Goal: Task Accomplishment & Management: Use online tool/utility

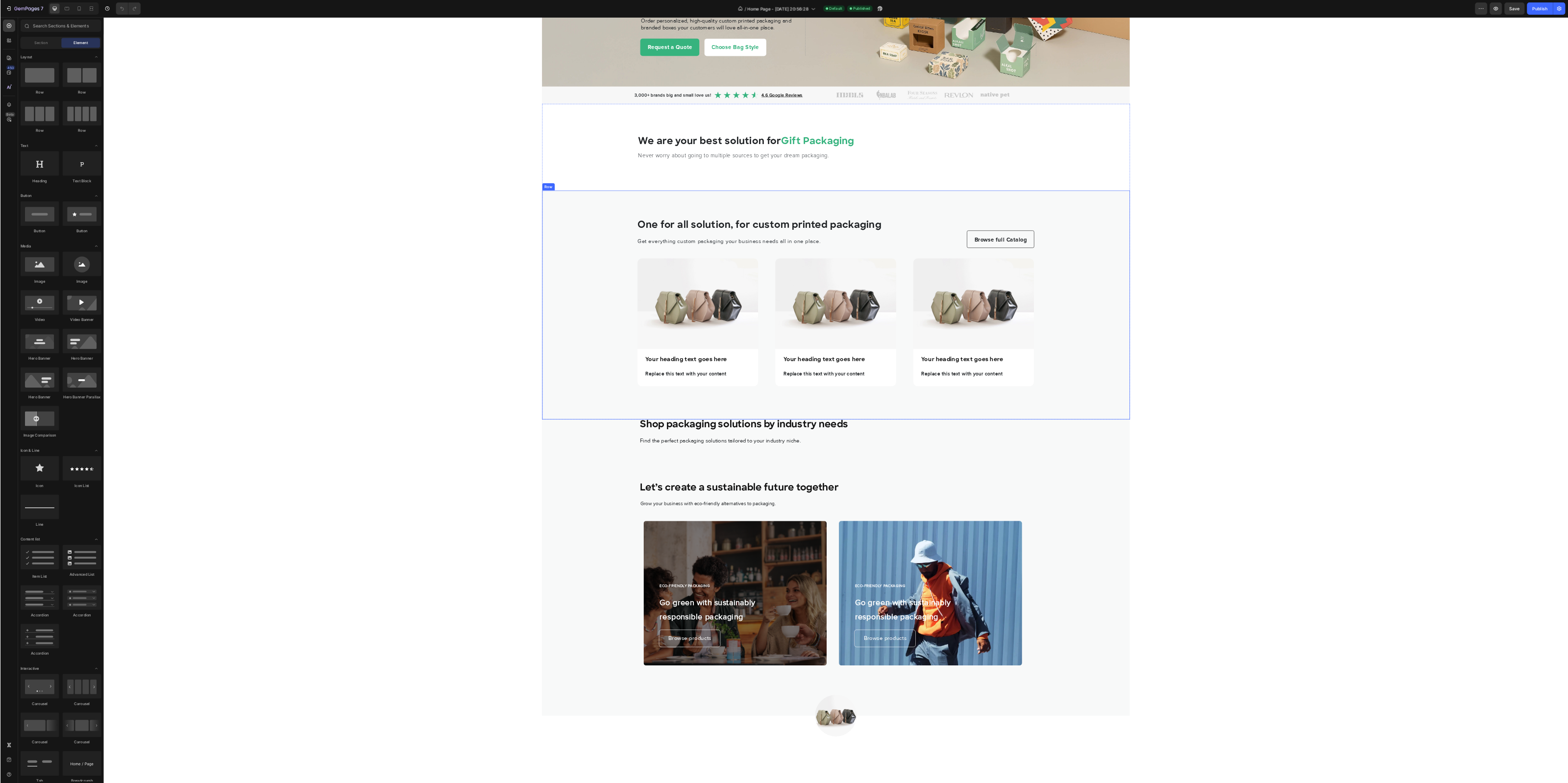
scroll to position [131, 0]
click at [900, 573] on div "One for all solution, for custom printed packaging Heading Get everything custo…" at bounding box center [1337, 487] width 941 height 366
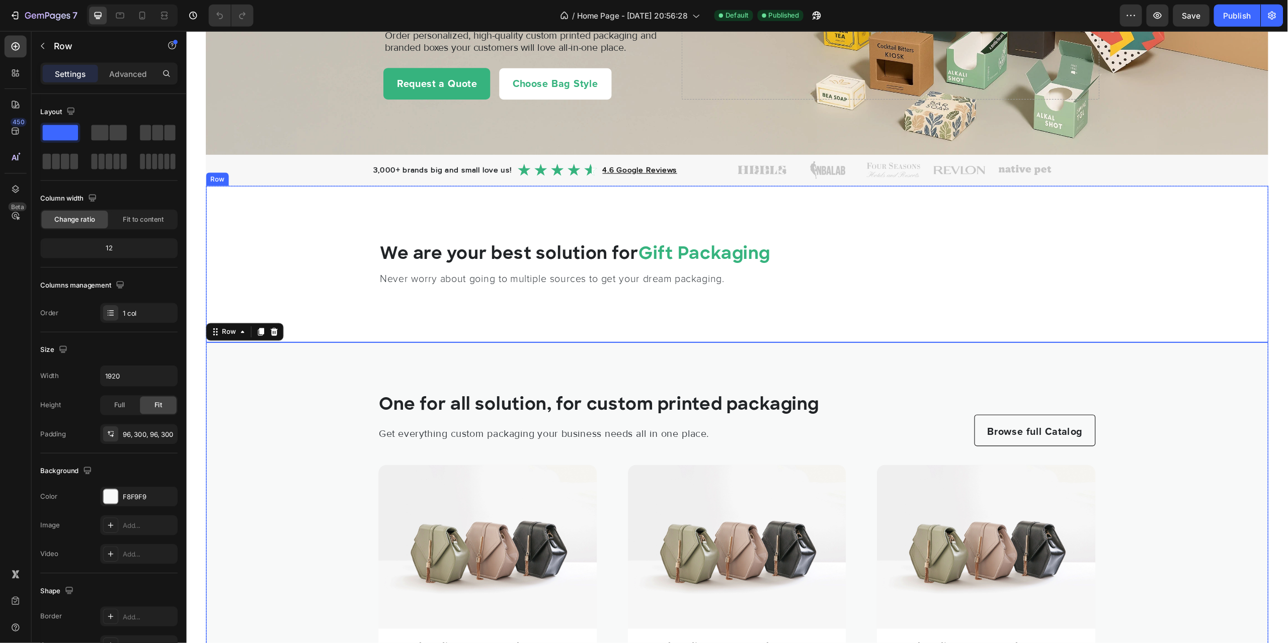
scroll to position [135, 0]
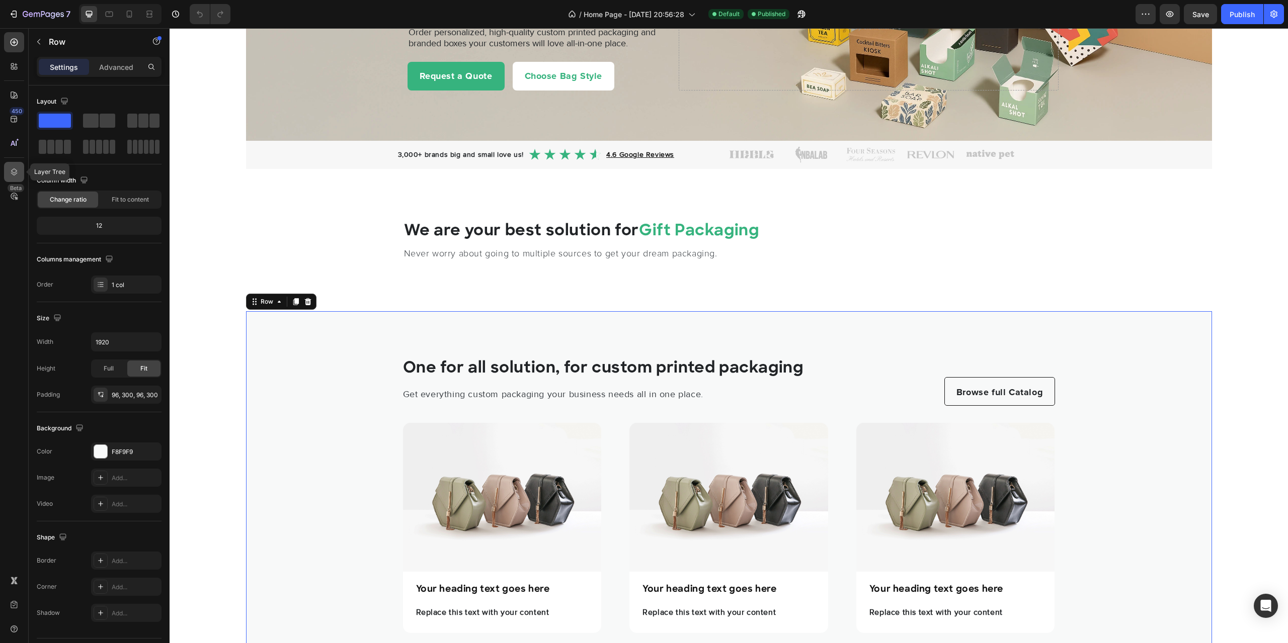
click at [16, 166] on div at bounding box center [14, 172] width 20 height 20
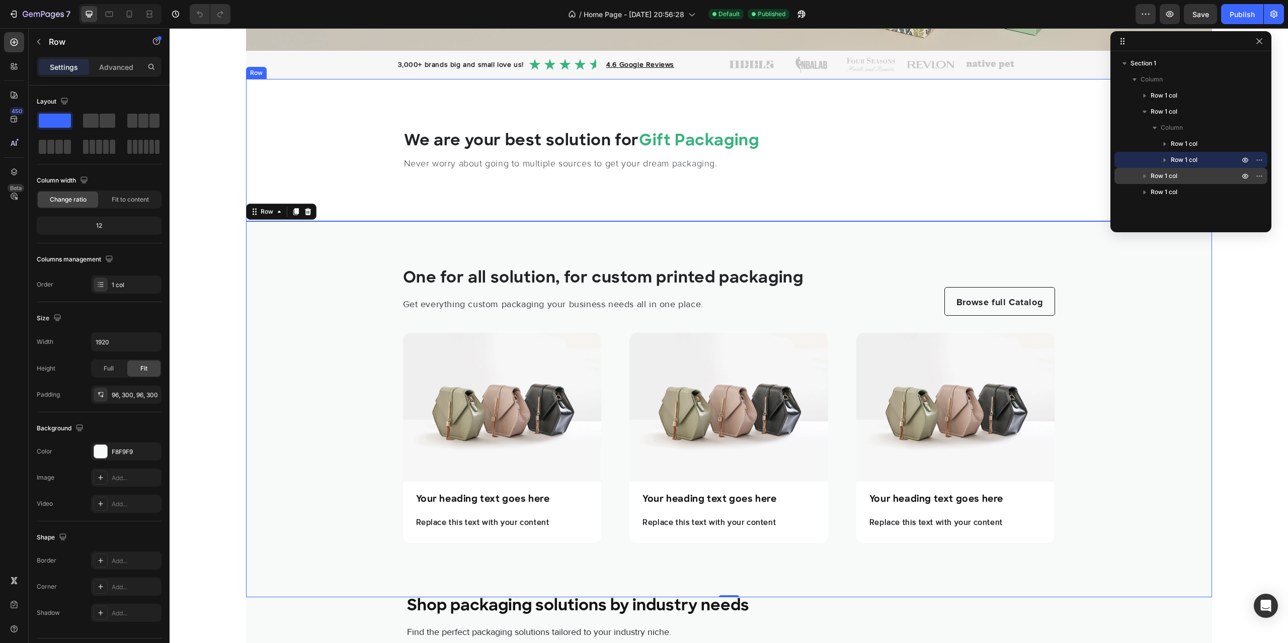
scroll to position [236, 0]
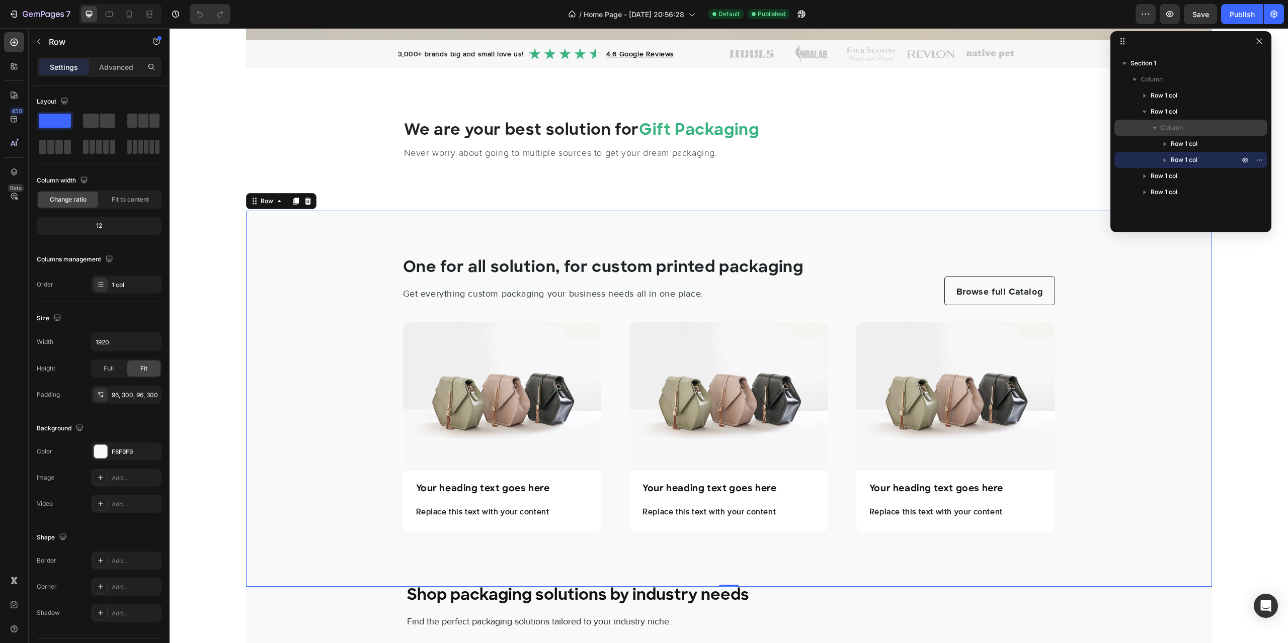
click at [1170, 127] on span "Column" at bounding box center [1172, 128] width 22 height 10
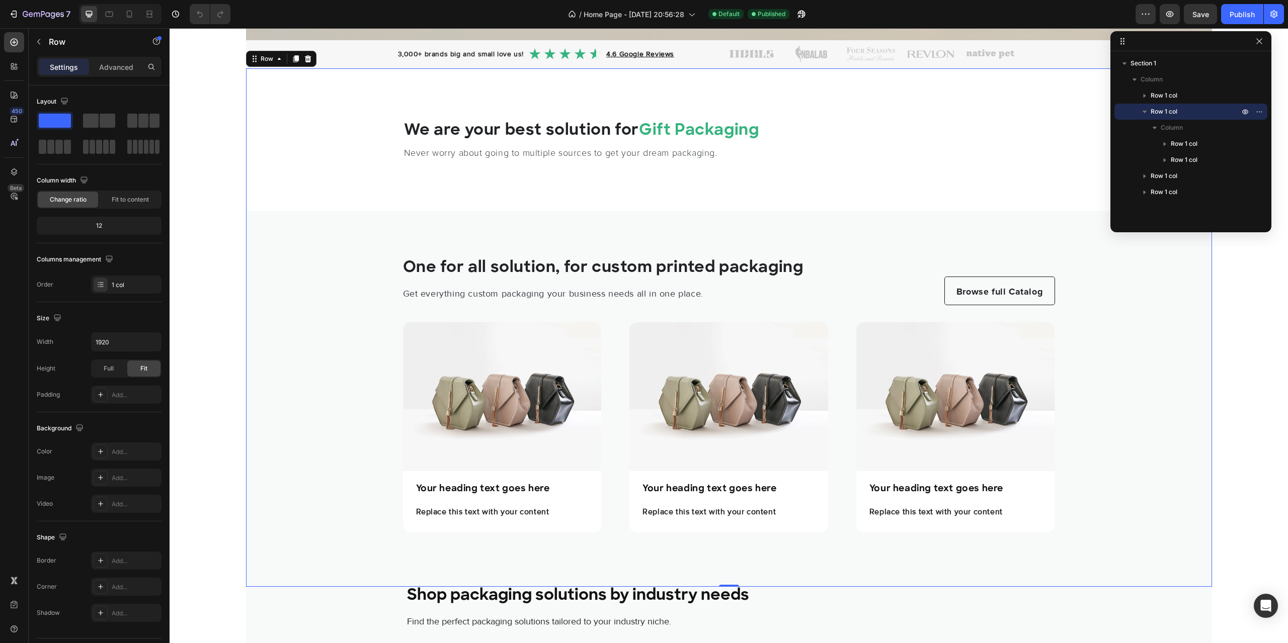
click at [1154, 115] on span "Row 1 col" at bounding box center [1164, 112] width 27 height 10
click at [118, 62] on p "Advanced" at bounding box center [116, 67] width 34 height 11
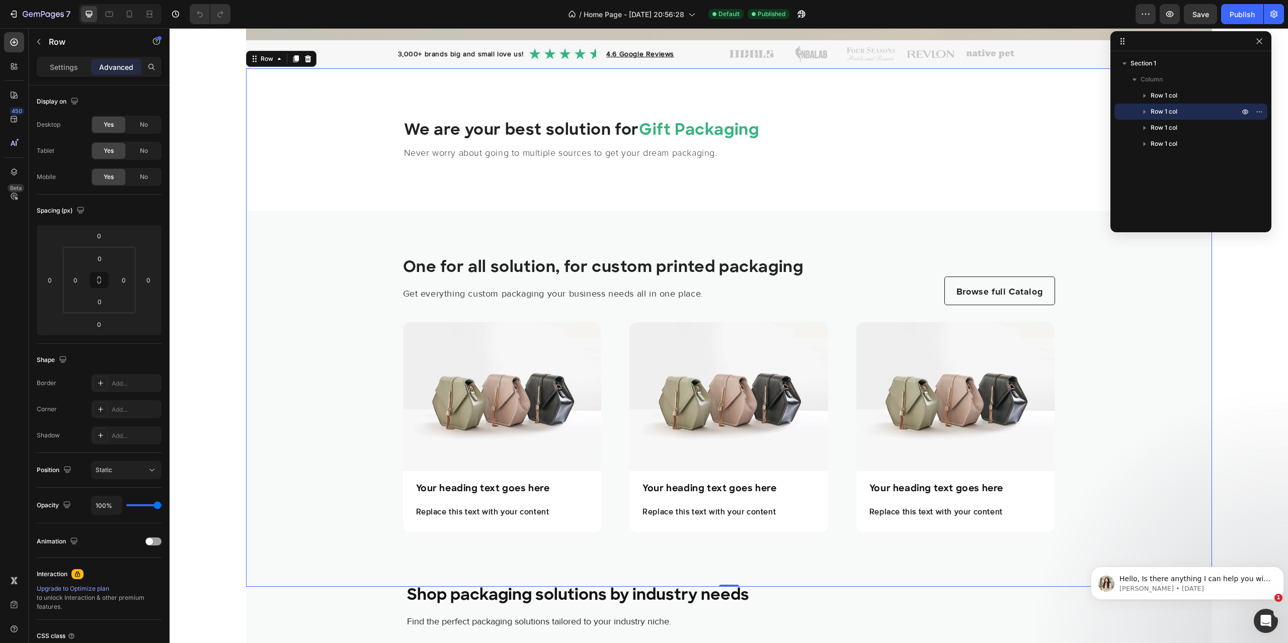
scroll to position [0, 0]
click at [1163, 112] on span "Row 1 col" at bounding box center [1164, 112] width 27 height 10
click at [1175, 131] on span "Column" at bounding box center [1172, 128] width 22 height 10
click at [1174, 127] on span "Column" at bounding box center [1172, 128] width 22 height 10
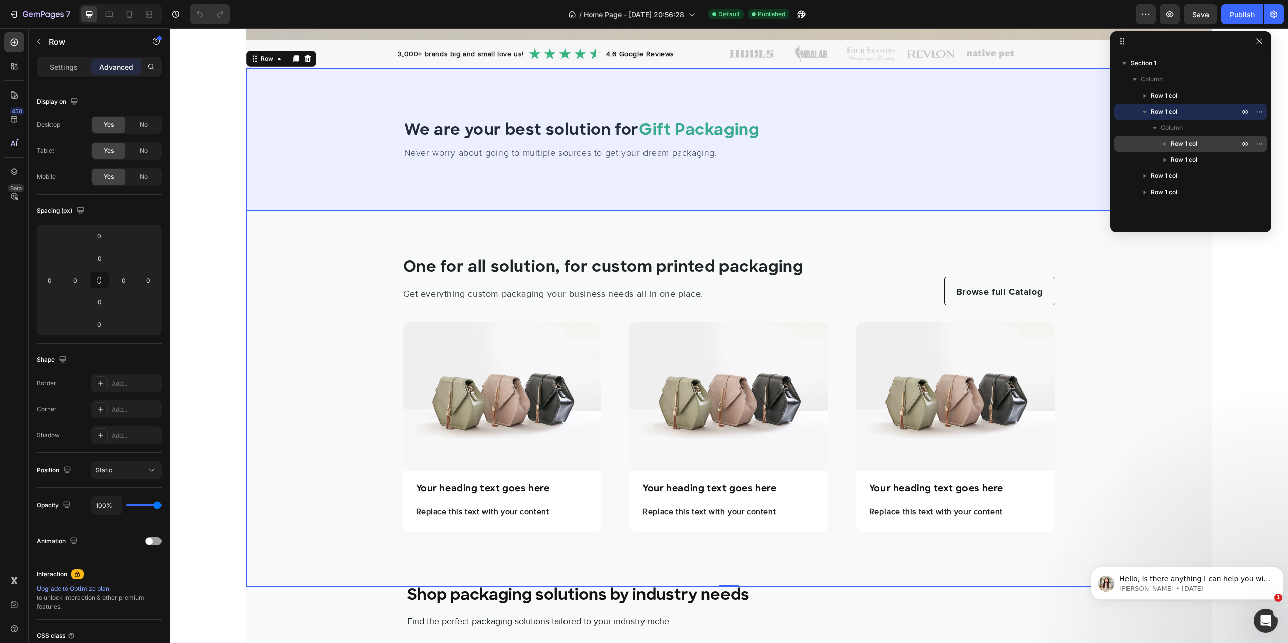
click at [1185, 144] on span "Row 1 col" at bounding box center [1184, 144] width 27 height 10
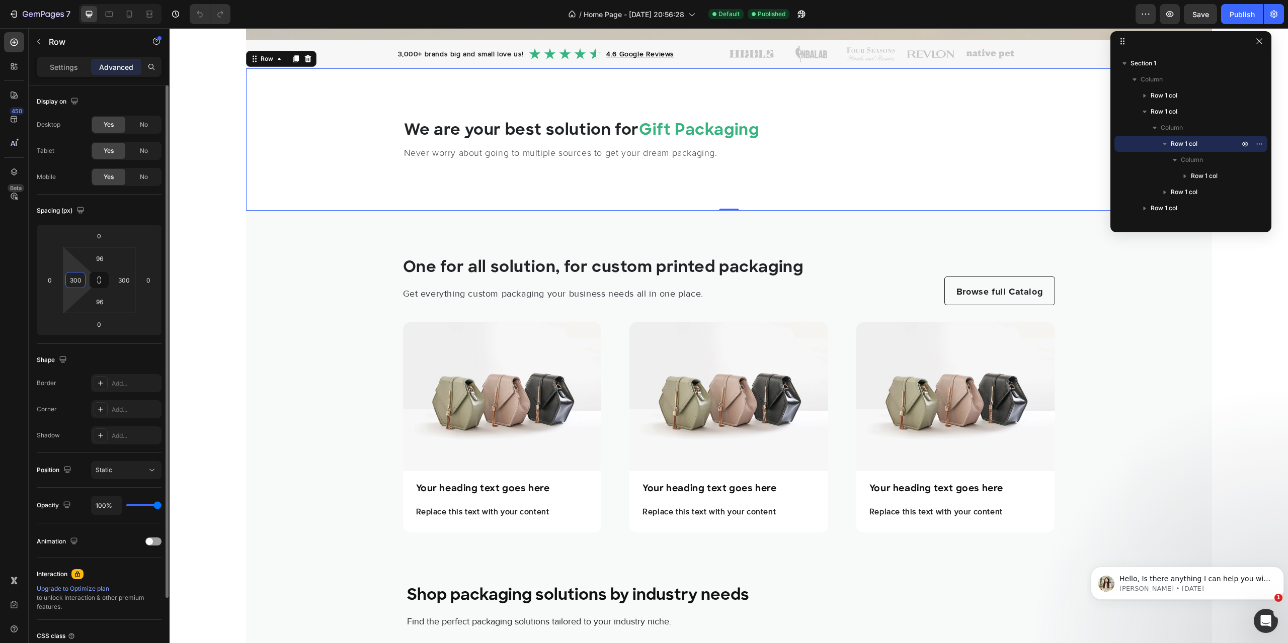
click at [81, 280] on input "300" at bounding box center [75, 280] width 15 height 15
type input "0"
click at [124, 285] on input "300" at bounding box center [123, 280] width 15 height 15
type input "0"
click at [78, 279] on input "0" at bounding box center [75, 280] width 15 height 15
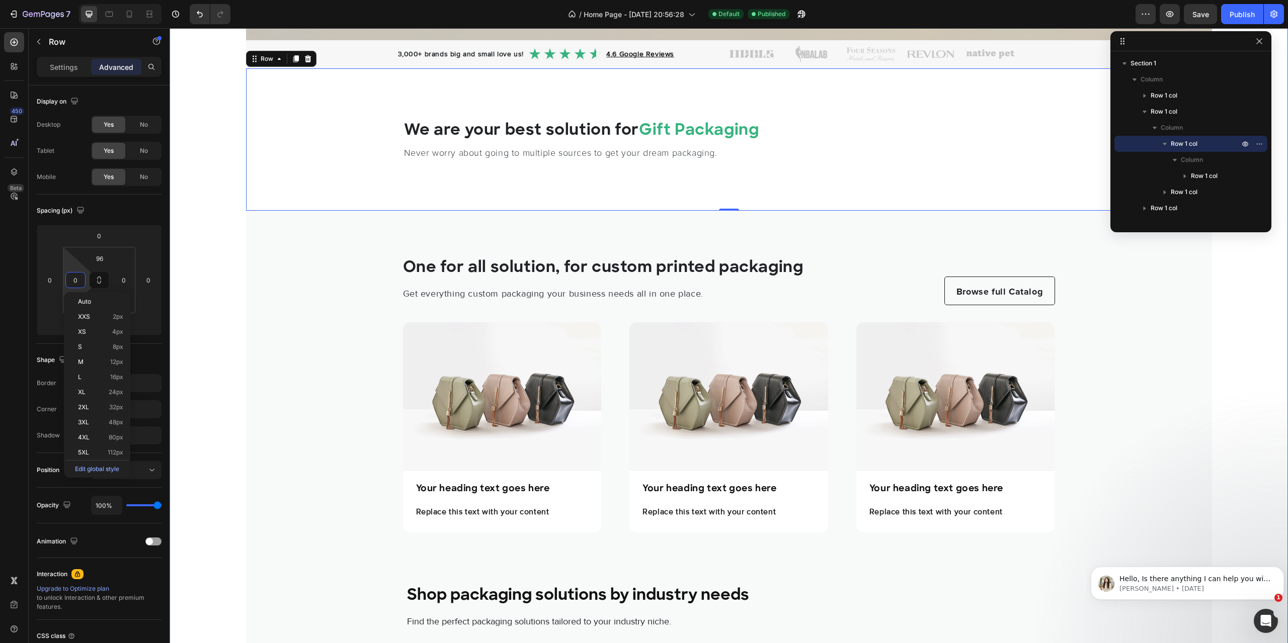
click at [198, 253] on div "Create custom boxes & packaging of your dreams Heading Order personalized, high…" at bounding box center [729, 478] width 1118 height 1330
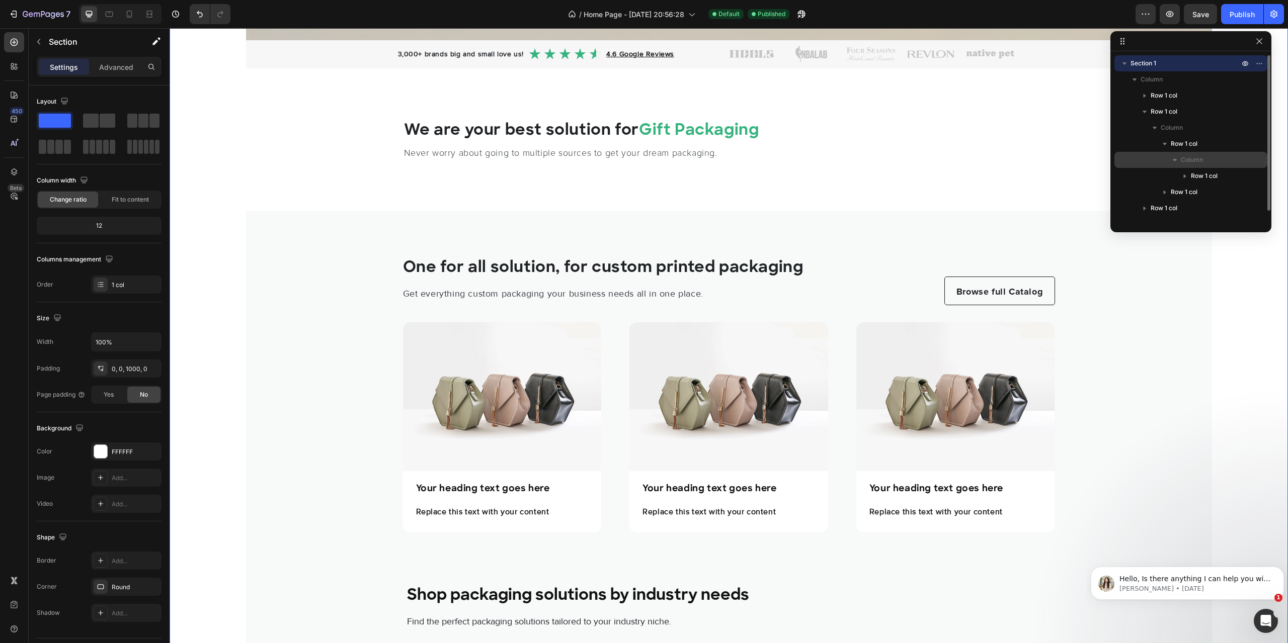
click at [1195, 163] on span "Column" at bounding box center [1192, 160] width 22 height 10
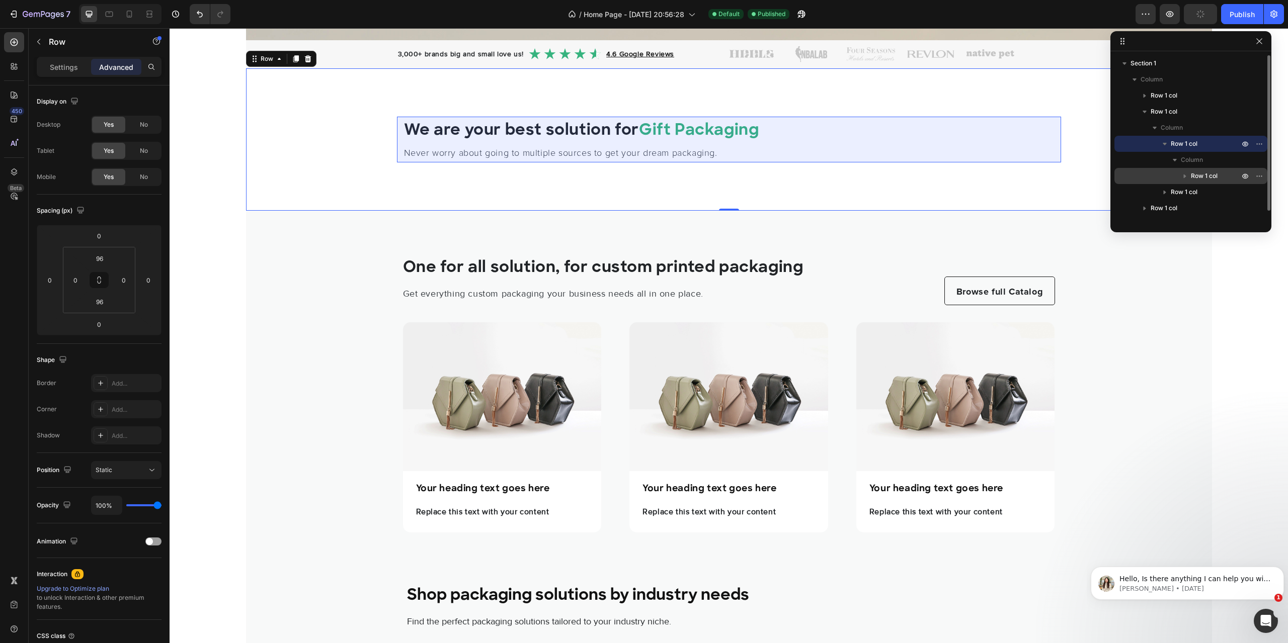
click at [1200, 175] on span "Row 1 col" at bounding box center [1204, 176] width 27 height 10
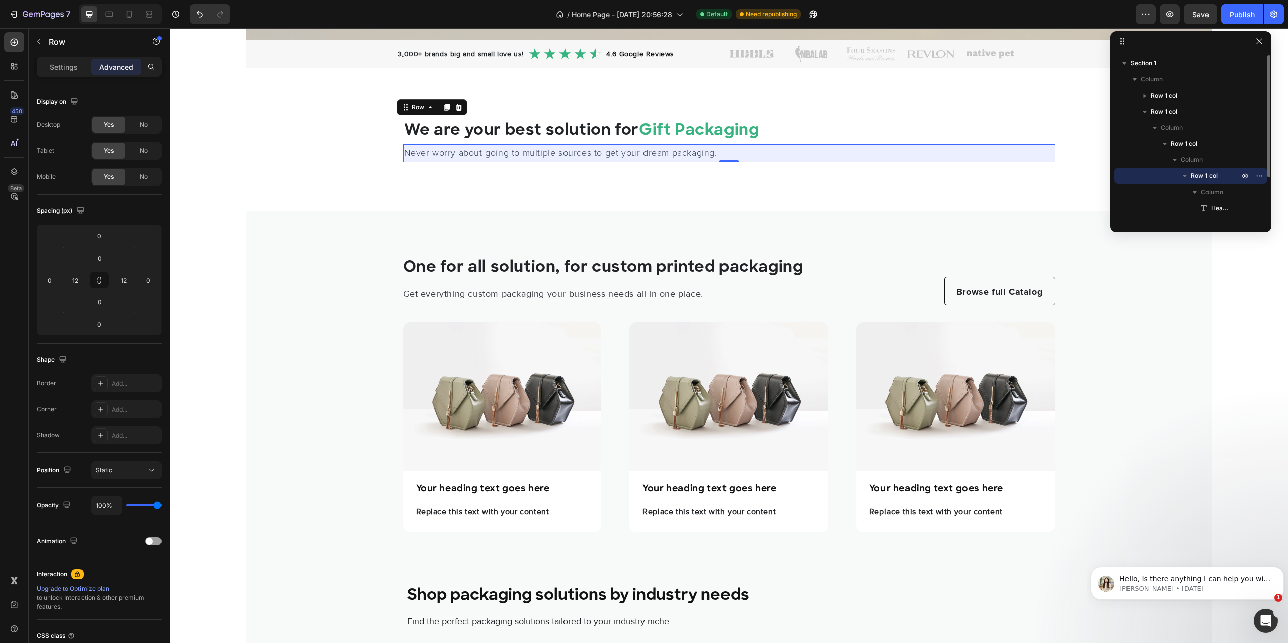
scroll to position [50, 0]
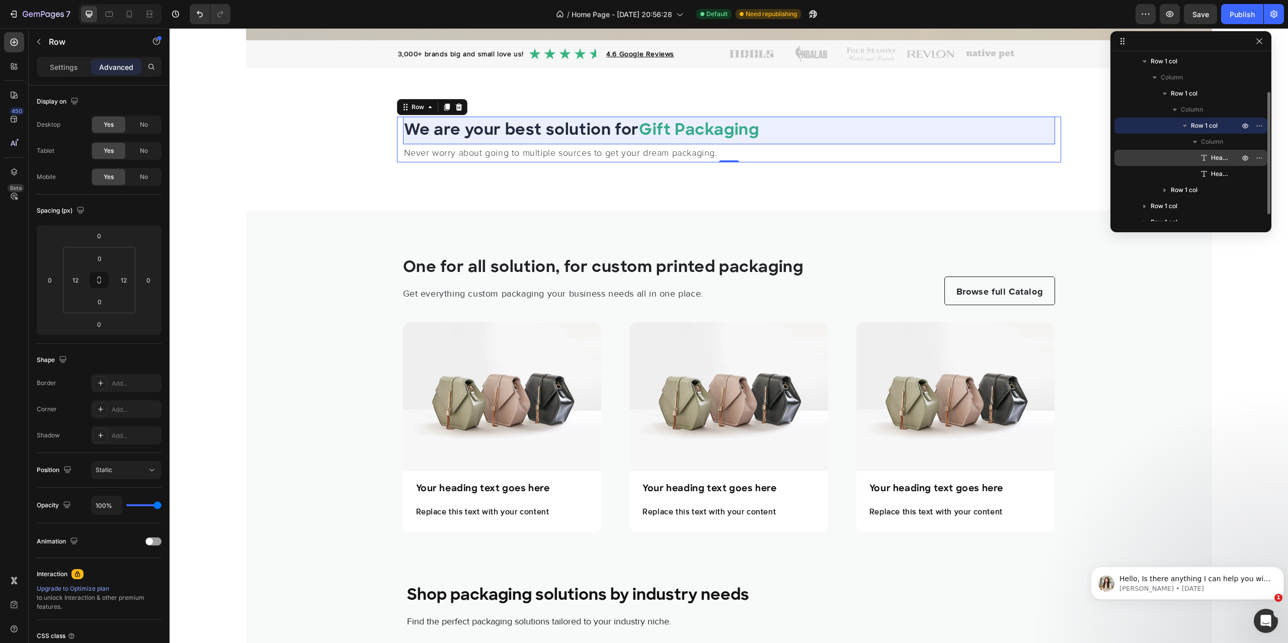
click at [1215, 156] on span "Heading" at bounding box center [1220, 158] width 18 height 10
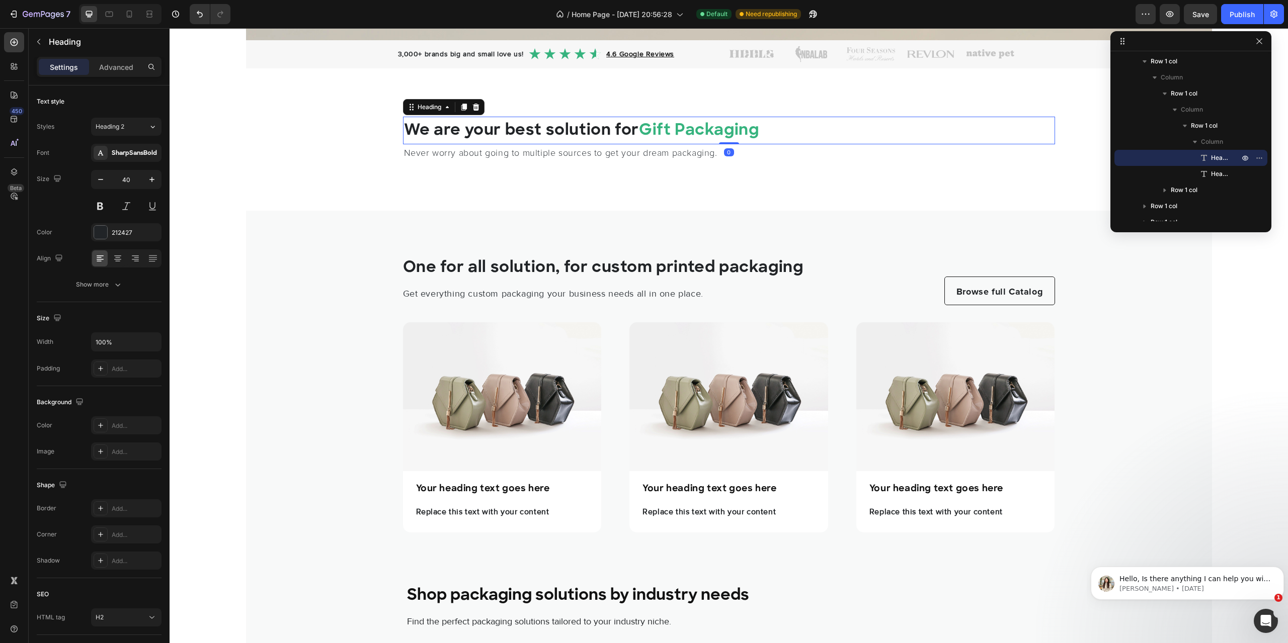
click at [126, 76] on div "Settings Advanced" at bounding box center [99, 67] width 125 height 20
click at [132, 74] on div "Advanced" at bounding box center [116, 67] width 50 height 16
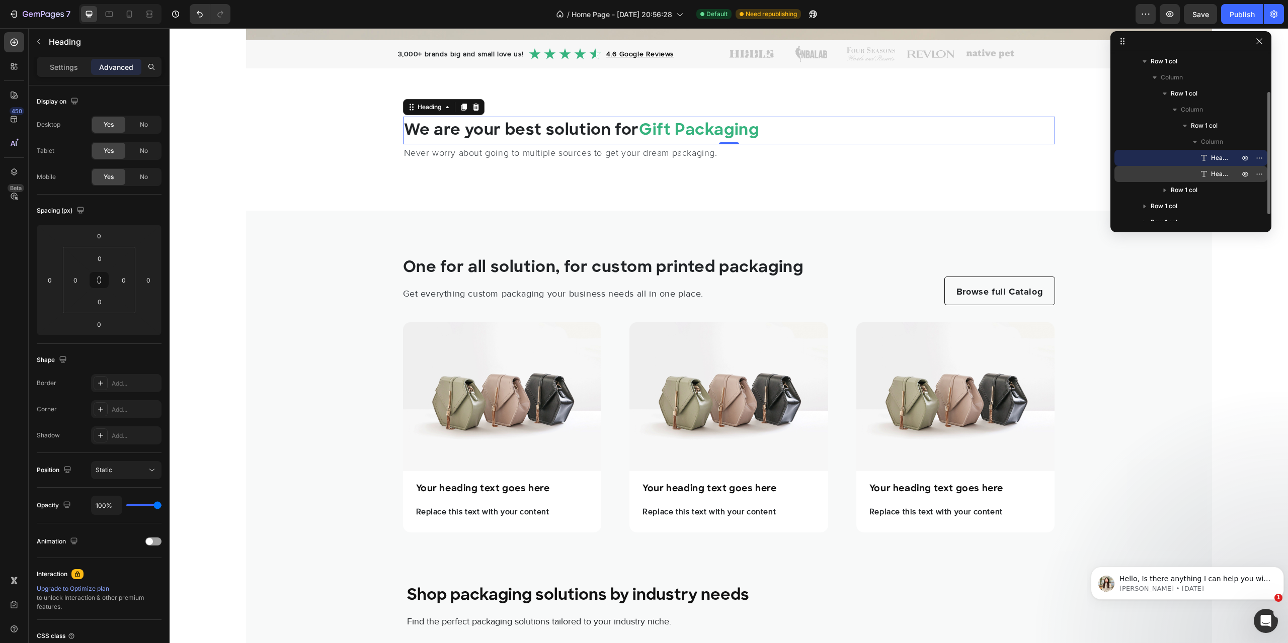
click at [1229, 168] on div "Heading" at bounding box center [1190, 174] width 145 height 16
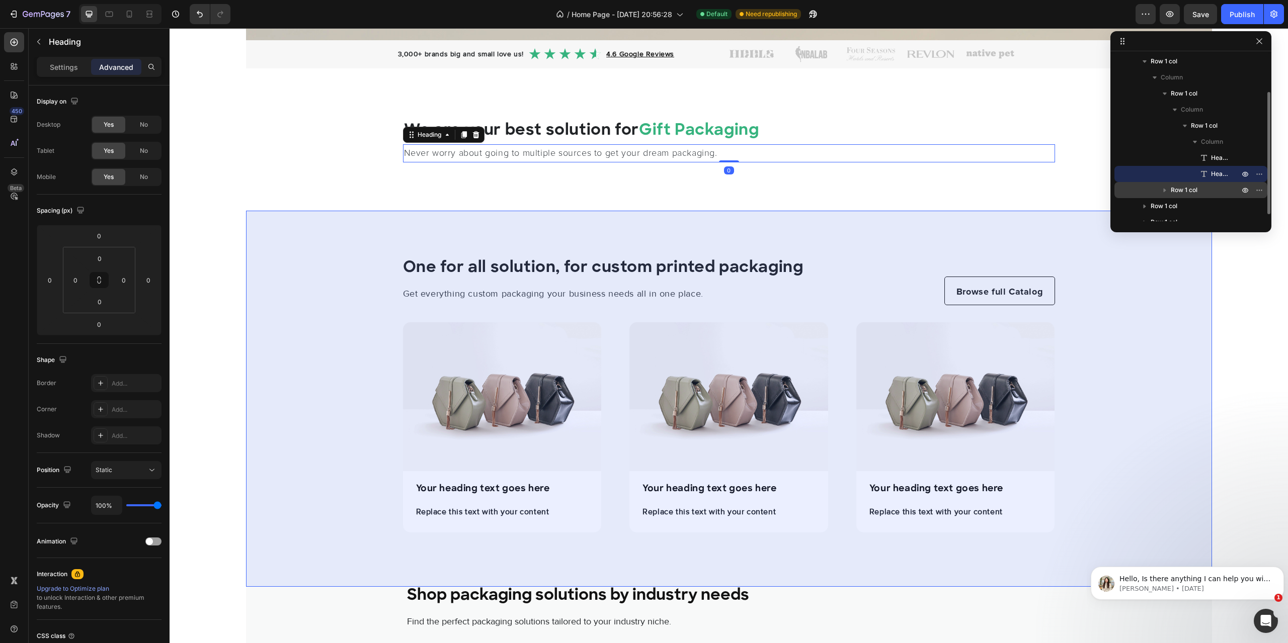
scroll to position [59, 0]
click at [1199, 183] on p "Row 1 col" at bounding box center [1206, 181] width 70 height 10
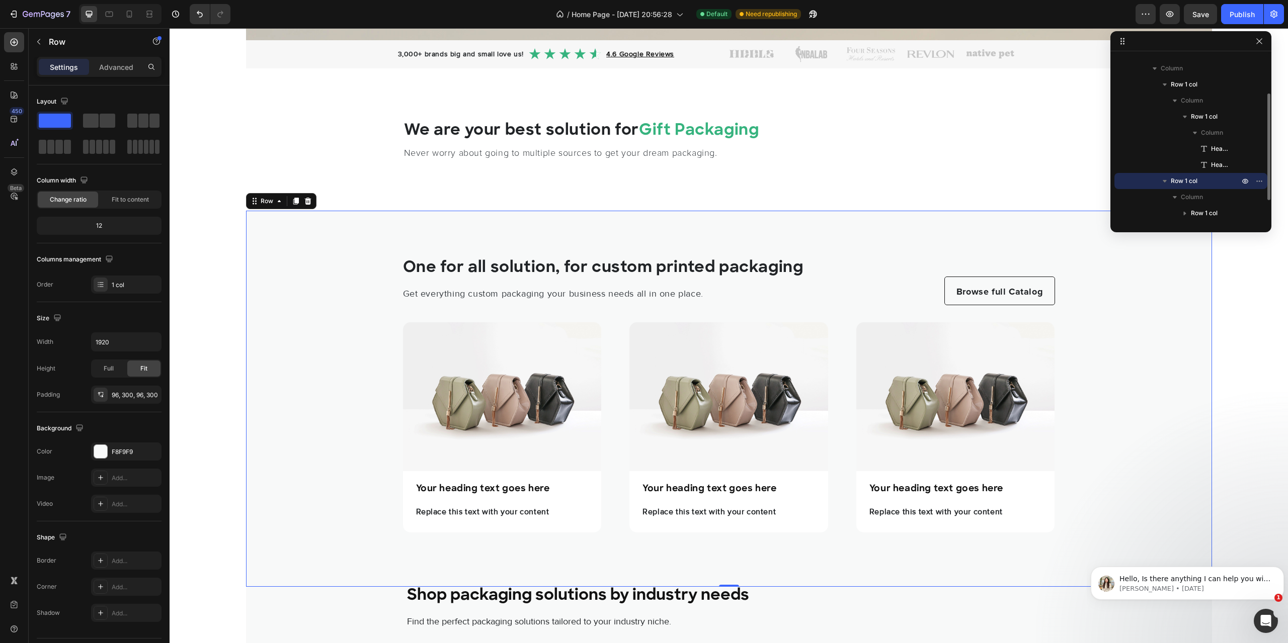
scroll to position [92, 0]
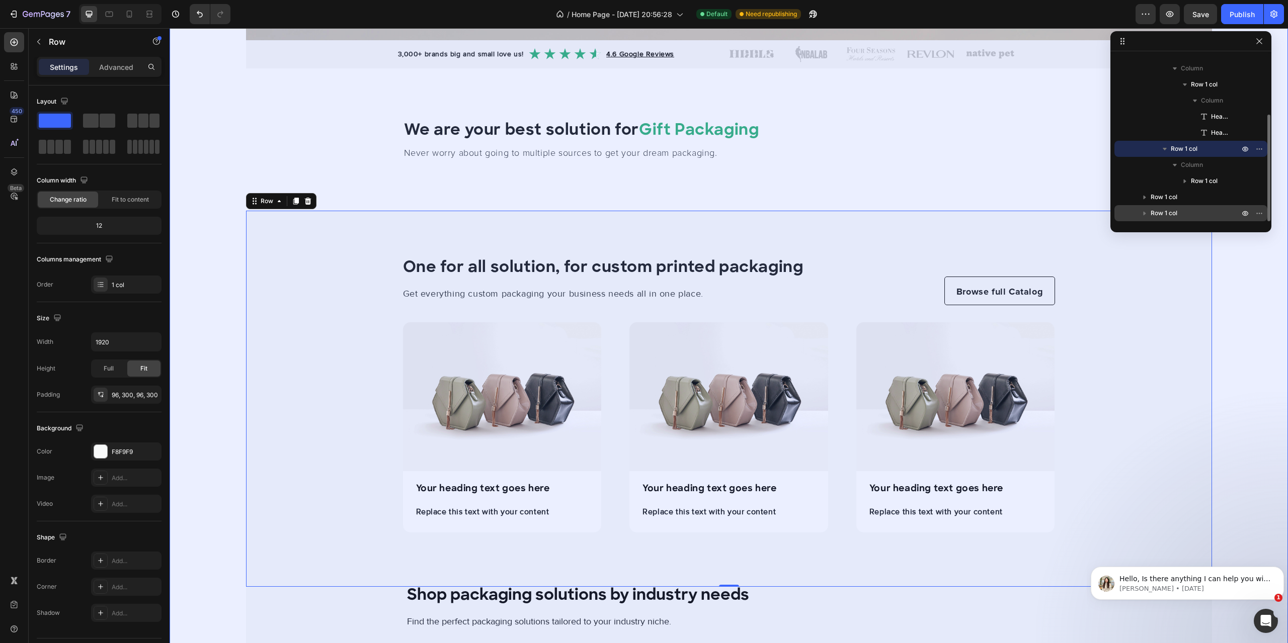
click at [1170, 216] on span "Row 1 col" at bounding box center [1164, 213] width 27 height 10
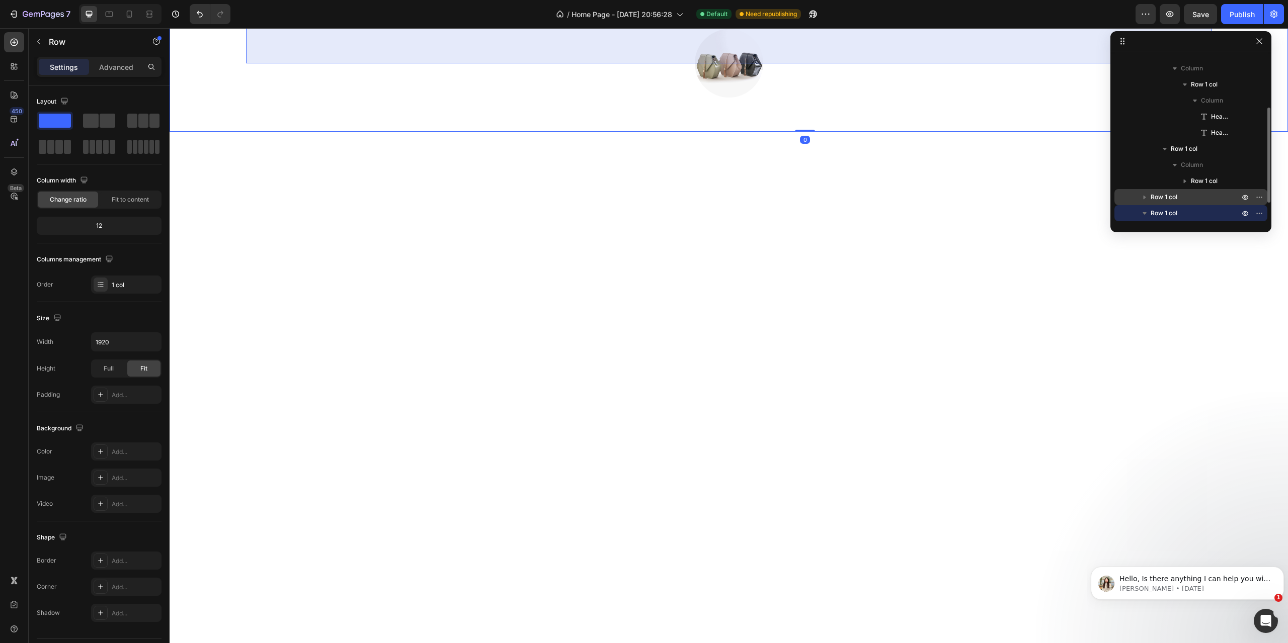
click at [1169, 203] on div "Row 1 col" at bounding box center [1190, 197] width 145 height 16
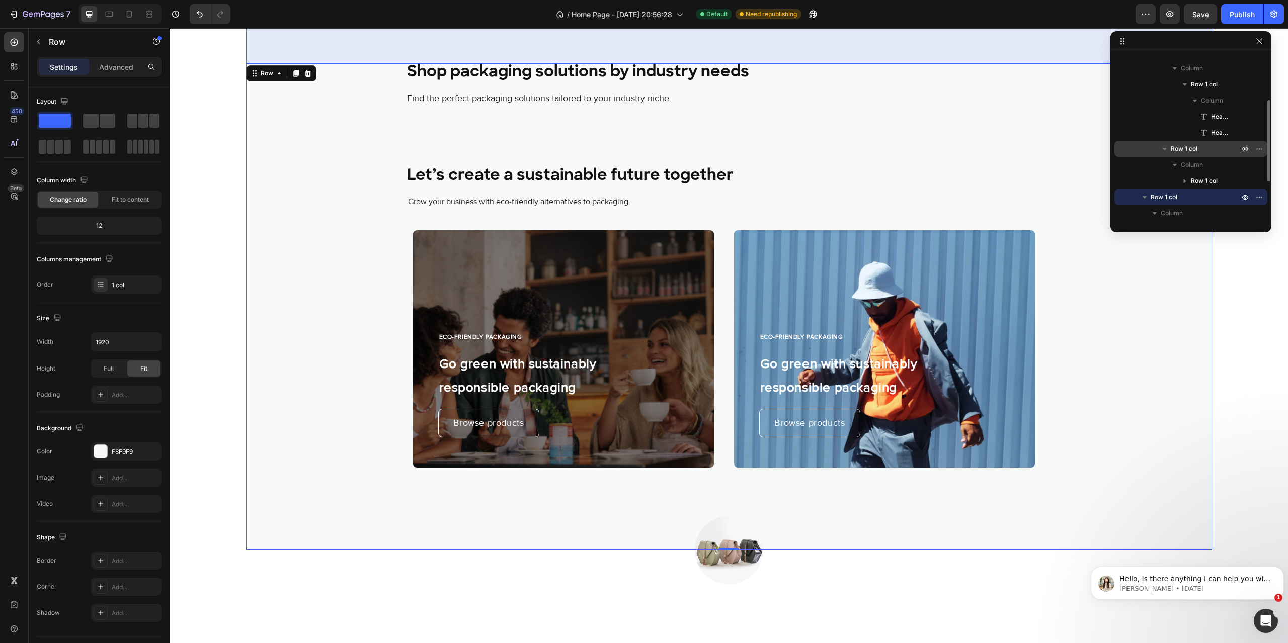
click at [1194, 153] on span "Row 1 col" at bounding box center [1184, 149] width 27 height 10
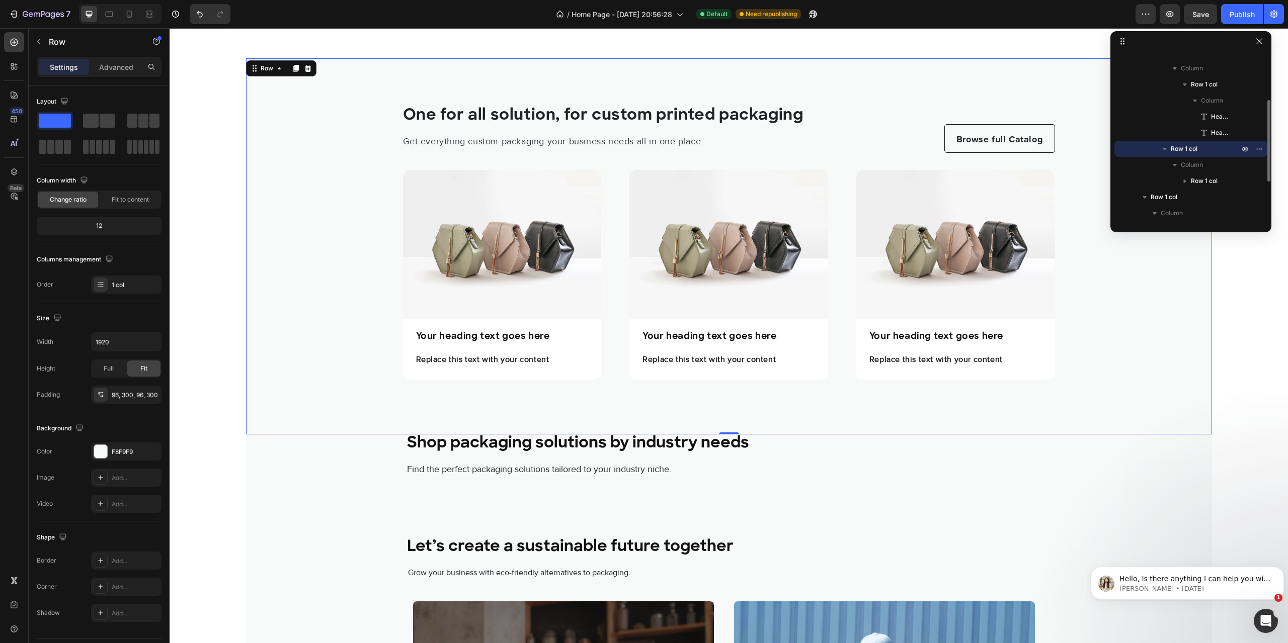
scroll to position [383, 0]
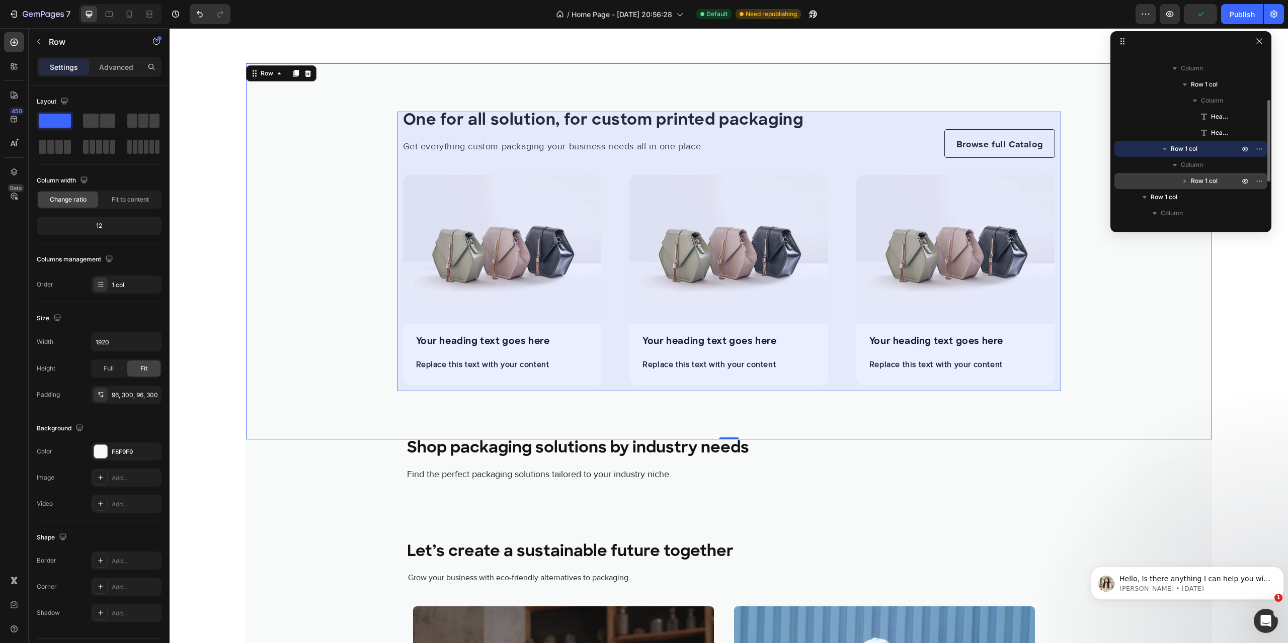
click at [1204, 179] on span "Row 1 col" at bounding box center [1204, 181] width 27 height 10
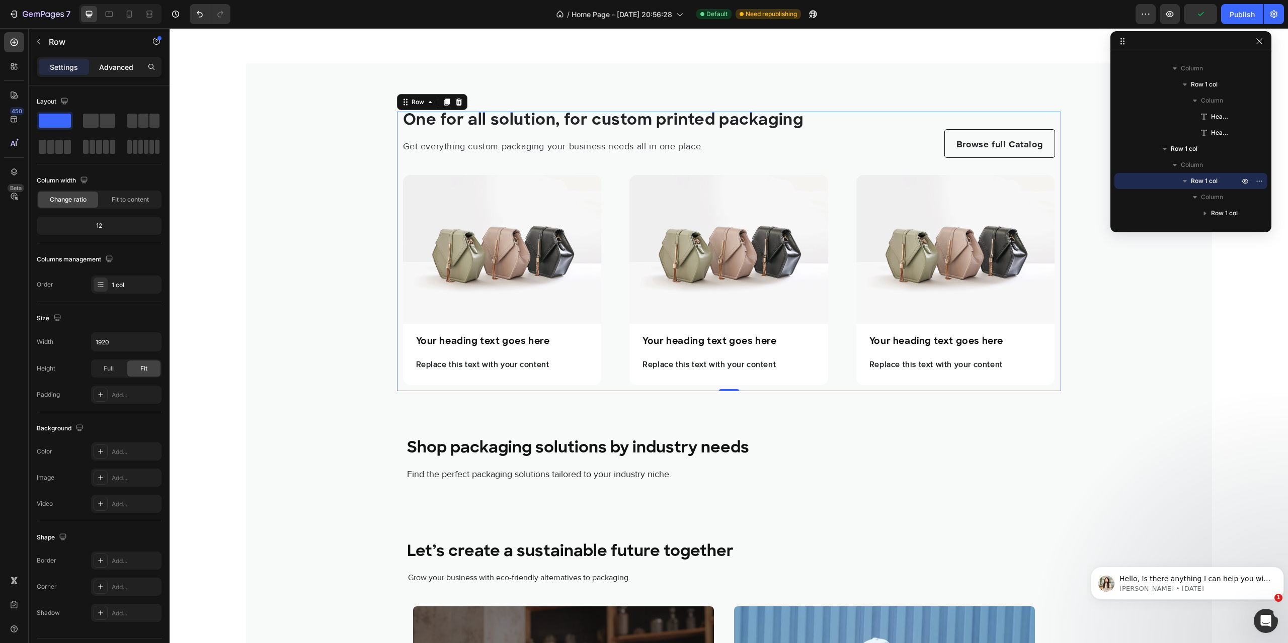
click at [132, 62] on p "Advanced" at bounding box center [116, 67] width 34 height 11
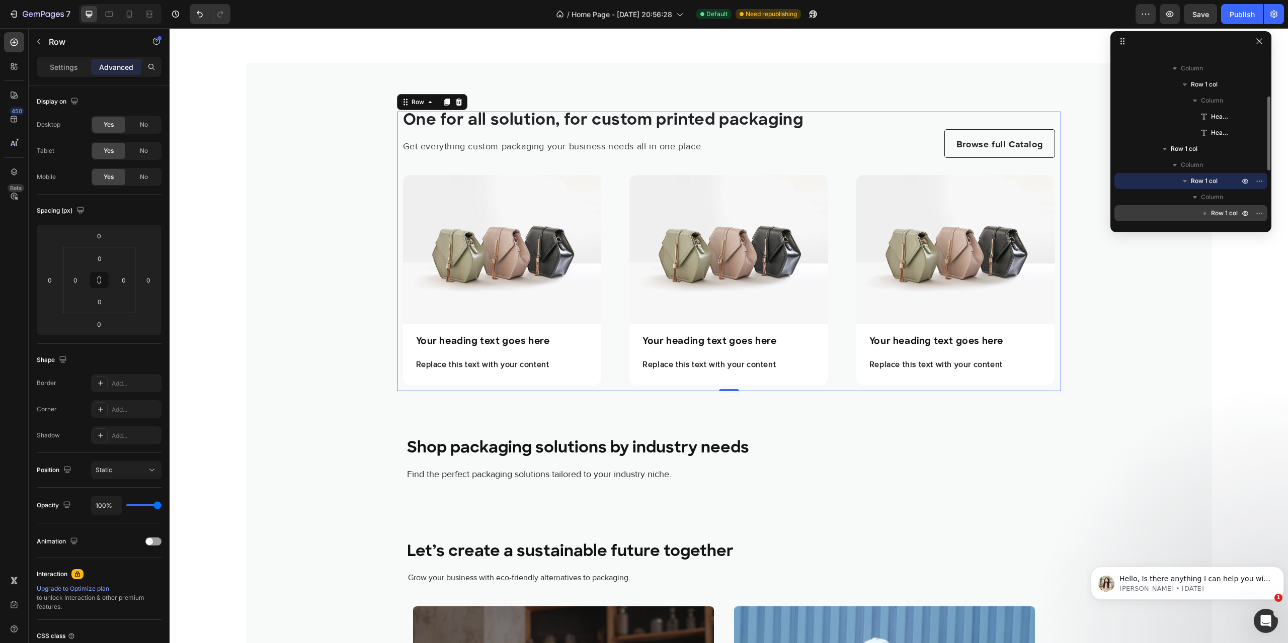
scroll to position [142, 0]
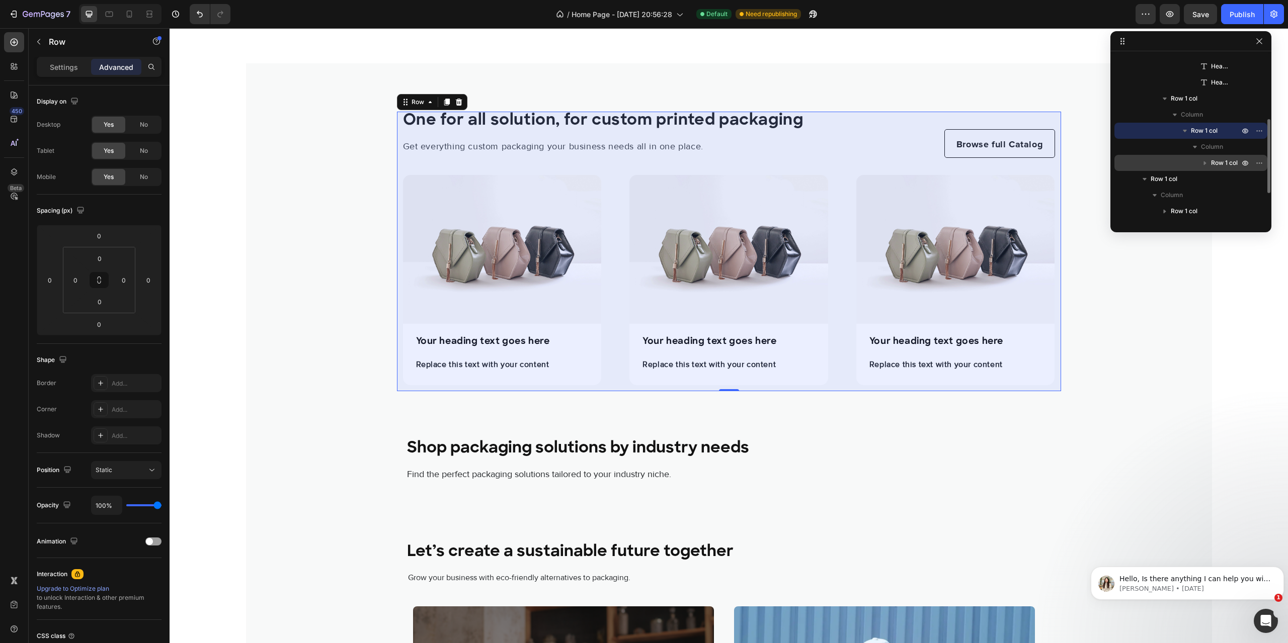
click at [1220, 164] on span "Row 1 col" at bounding box center [1224, 163] width 27 height 10
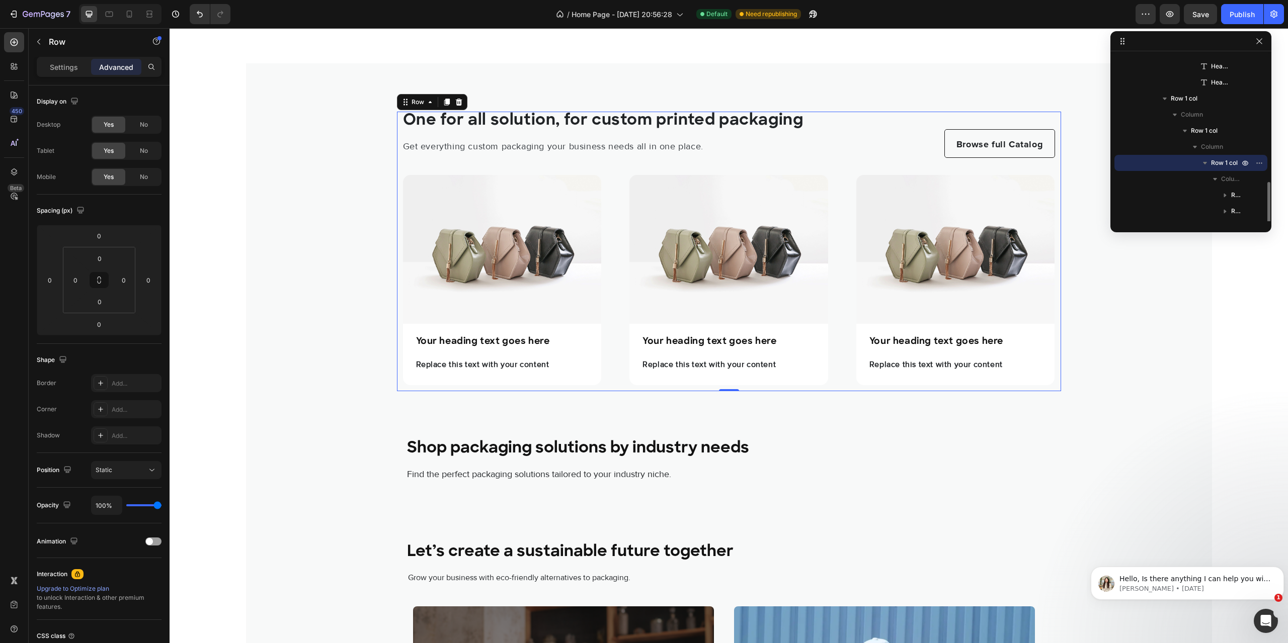
scroll to position [243, 0]
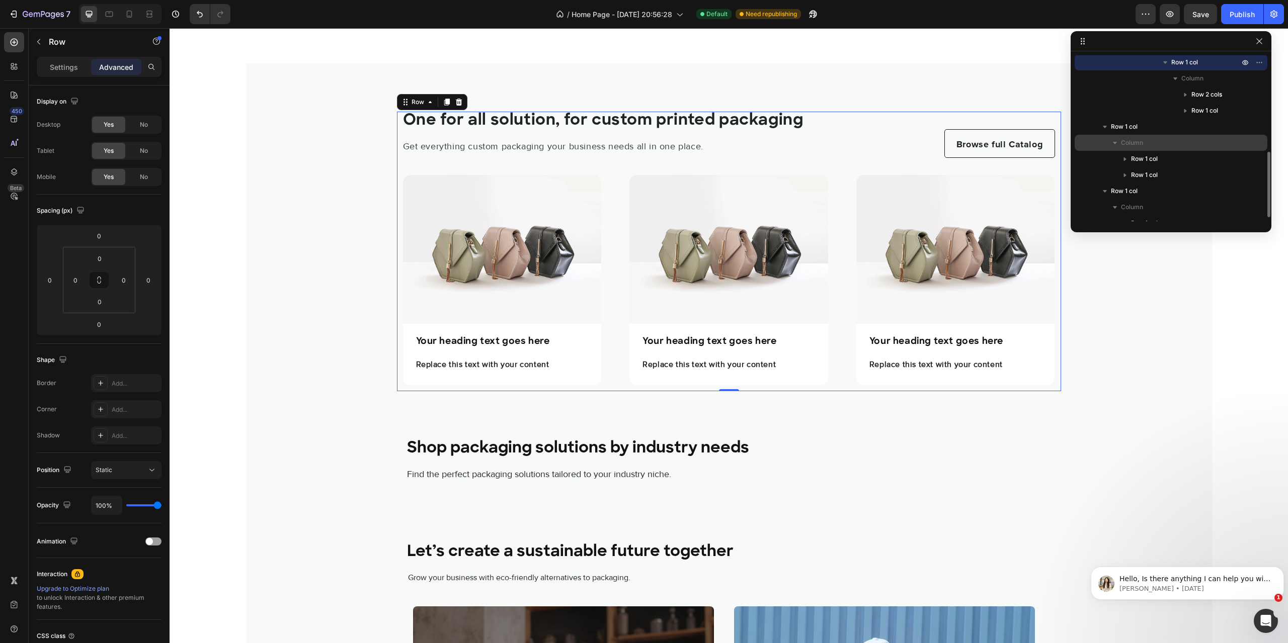
drag, startPoint x: 1112, startPoint y: 151, endPoint x: 1126, endPoint y: 139, distance: 18.5
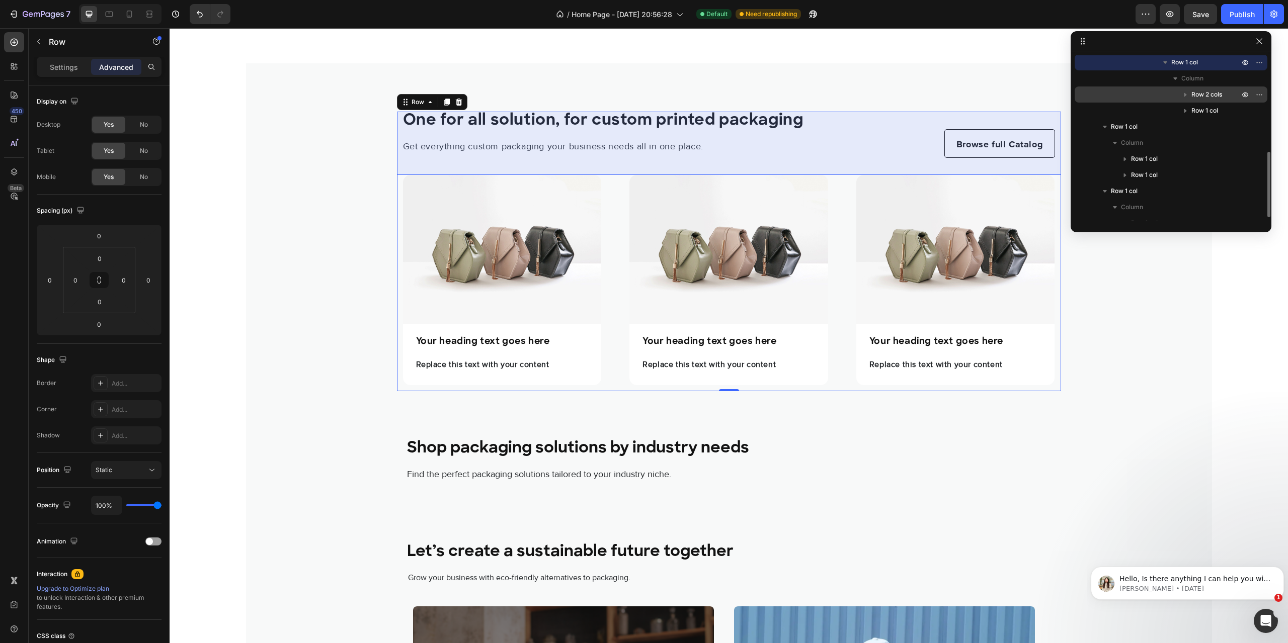
click at [1203, 98] on span "Row 2 cols" at bounding box center [1206, 95] width 31 height 10
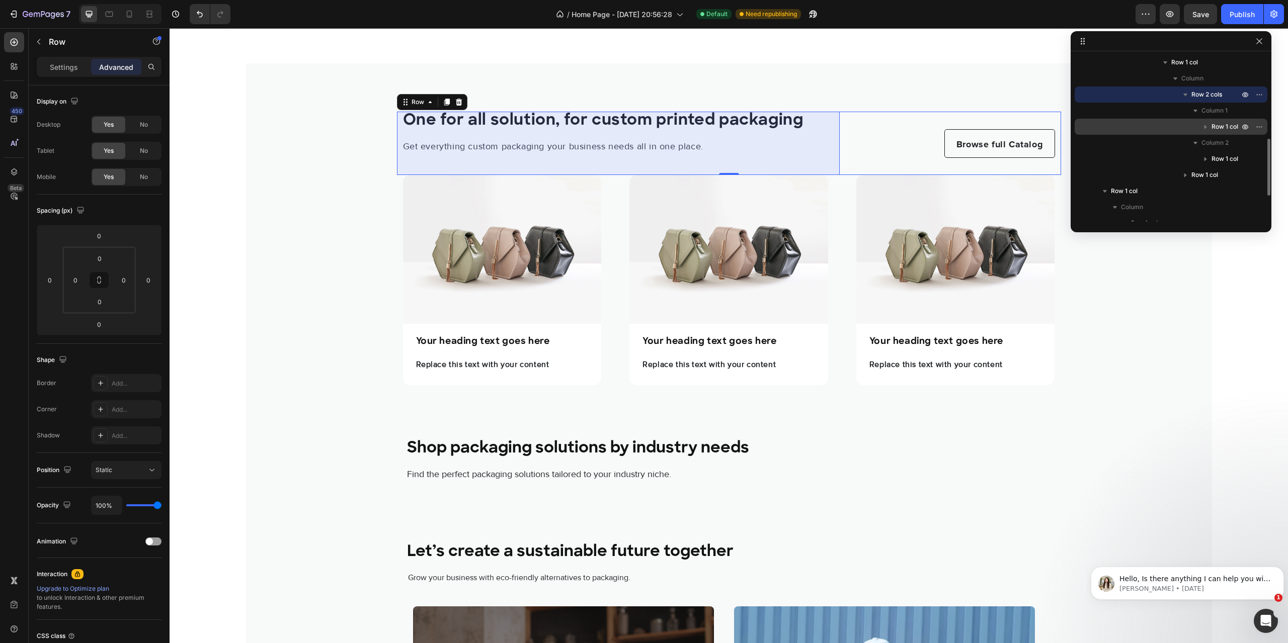
click at [1218, 122] on span "Row 1 col" at bounding box center [1225, 127] width 27 height 10
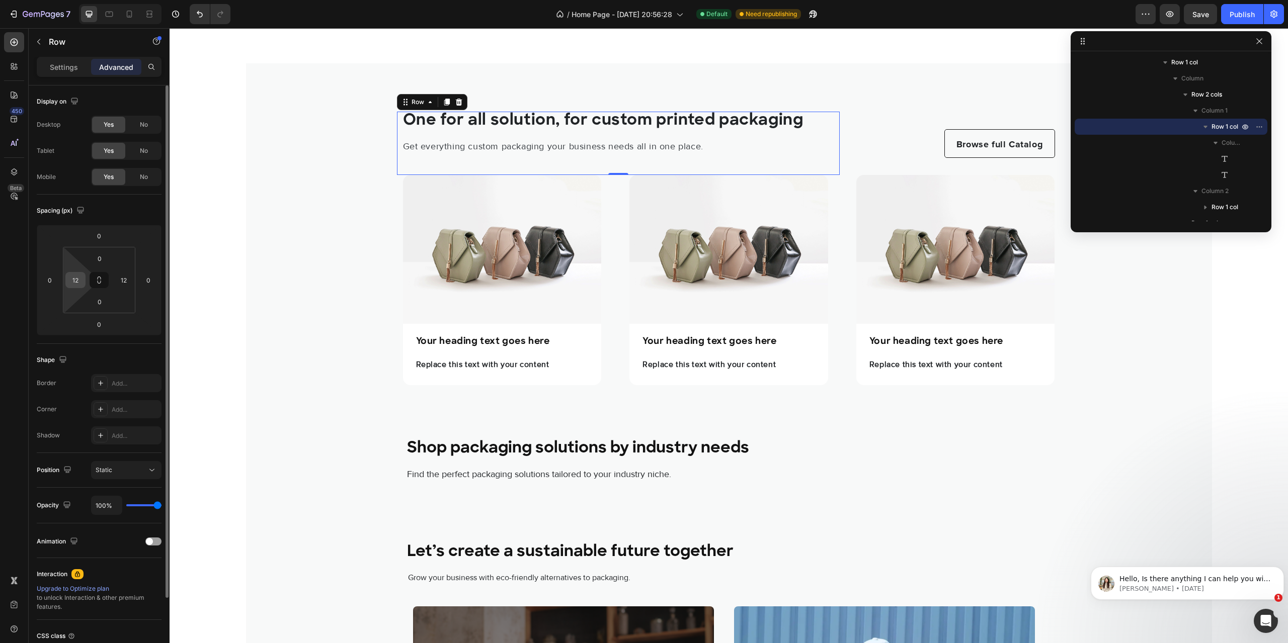
click at [80, 285] on input "12" at bounding box center [75, 280] width 15 height 15
click at [1218, 128] on span "Row 1 col" at bounding box center [1225, 127] width 27 height 10
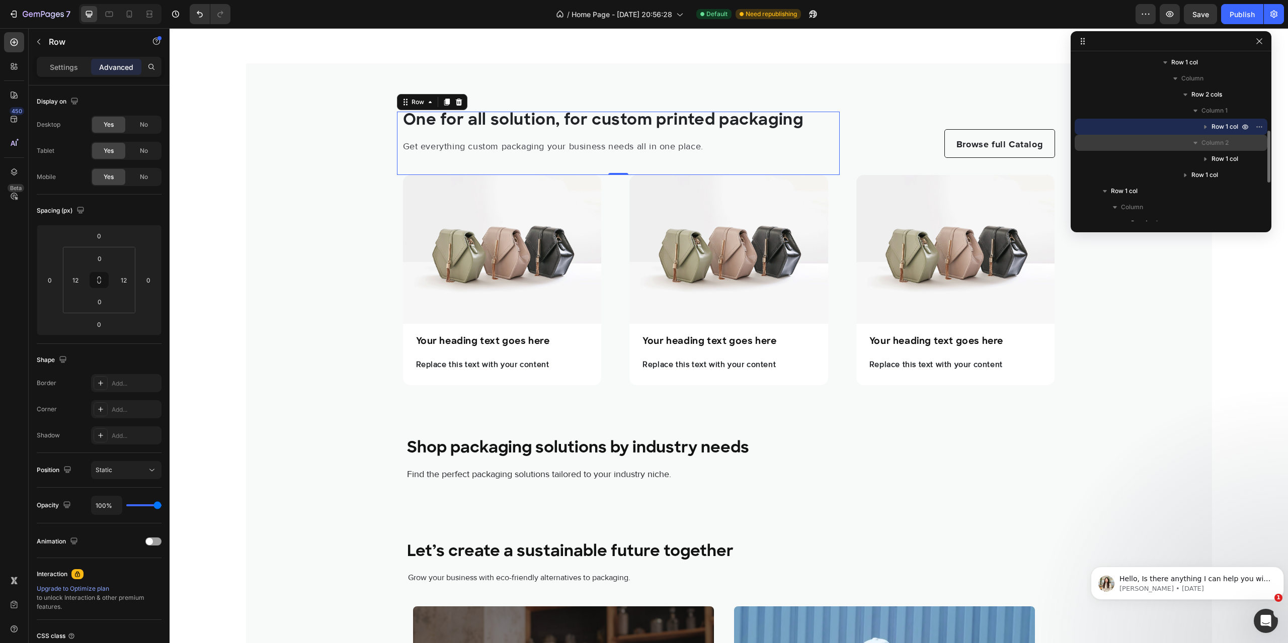
click at [1209, 145] on span "Column 2" at bounding box center [1214, 143] width 27 height 10
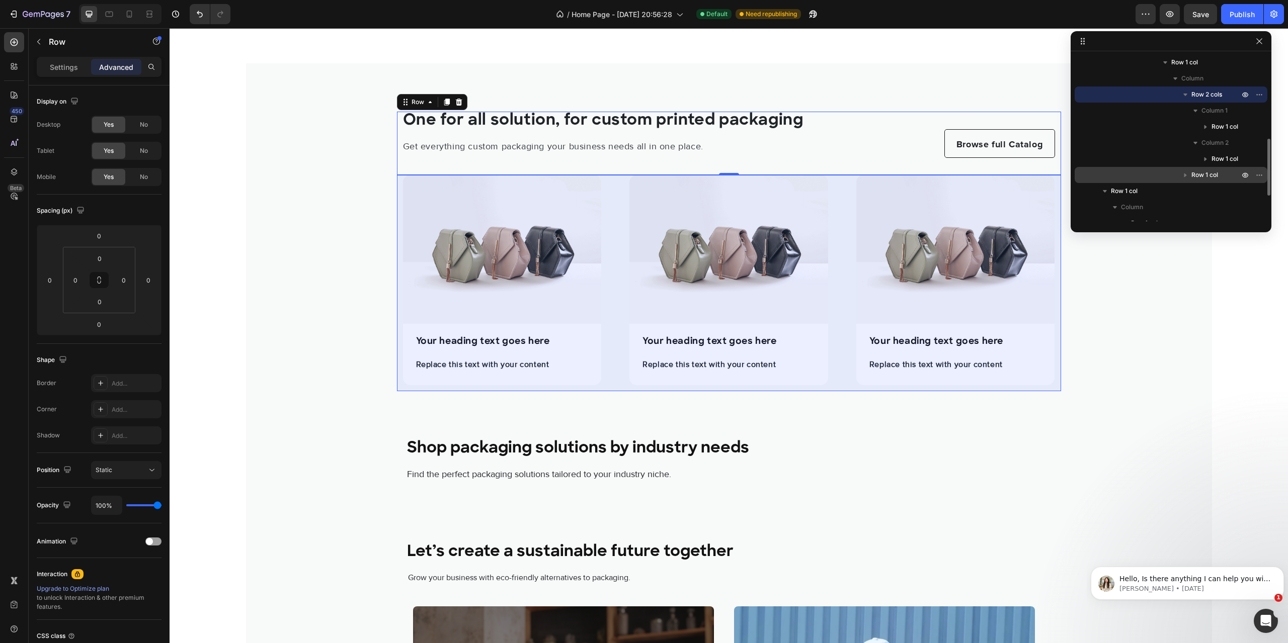
click at [1206, 174] on span "Row 1 col" at bounding box center [1204, 175] width 27 height 10
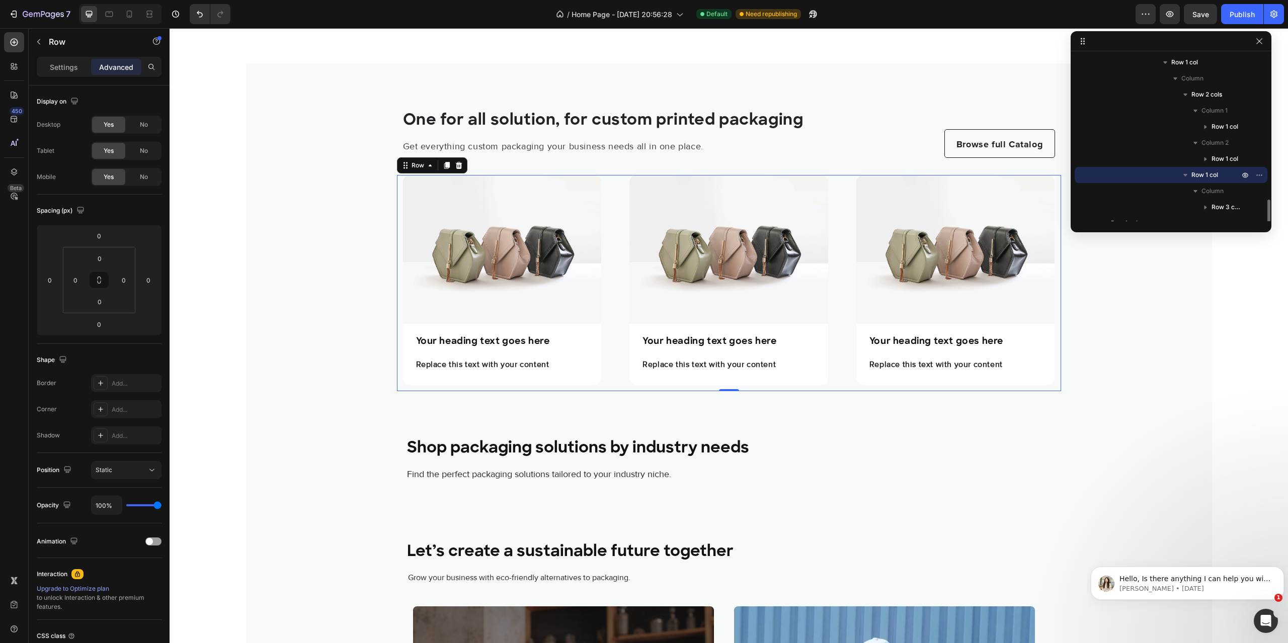
scroll to position [343, 0]
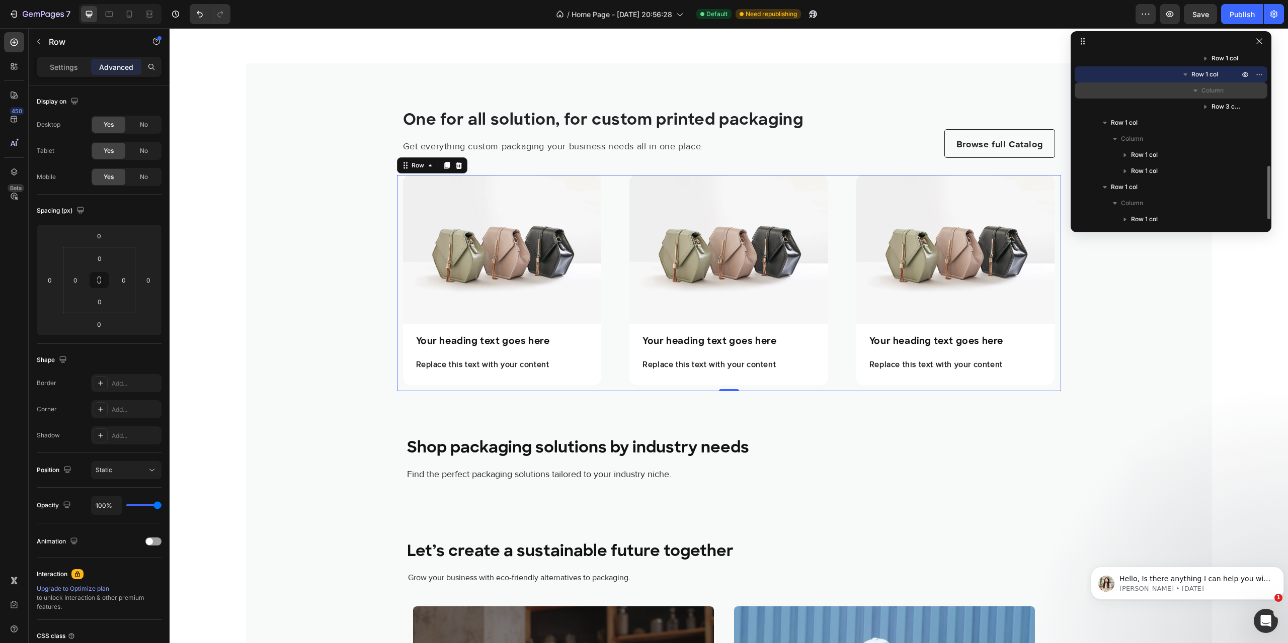
click at [1216, 96] on div "Column" at bounding box center [1171, 91] width 185 height 16
click at [1216, 92] on span "Column" at bounding box center [1212, 91] width 22 height 10
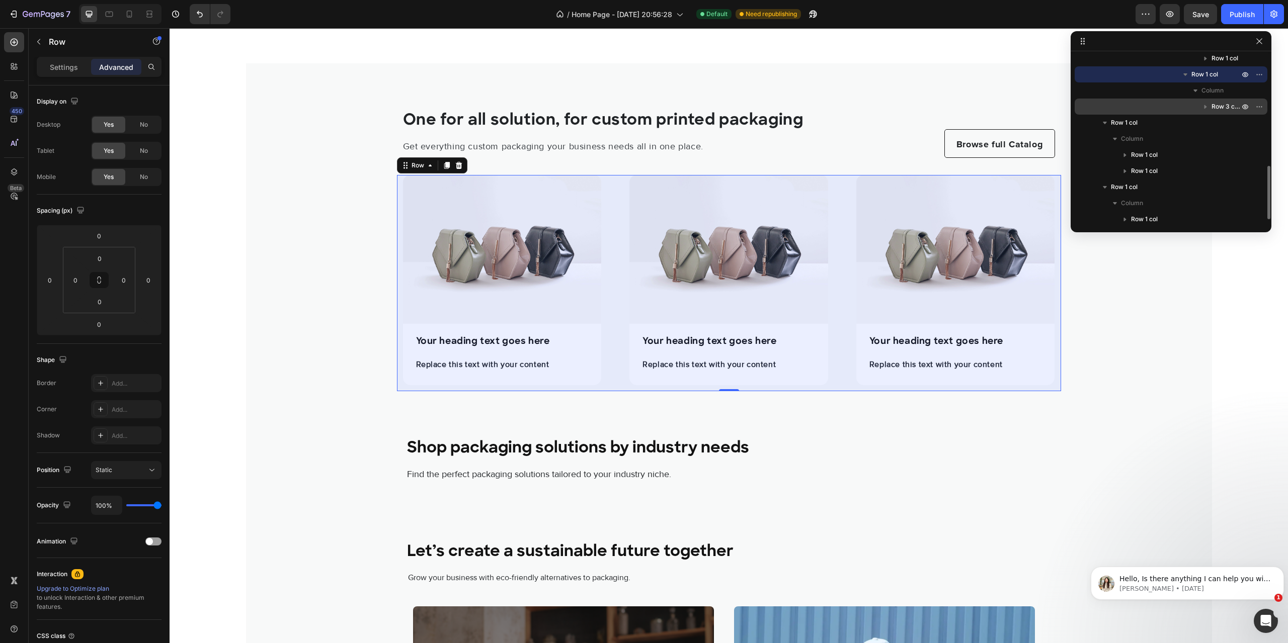
click at [1222, 106] on span "Row 3 cols" at bounding box center [1227, 107] width 30 height 10
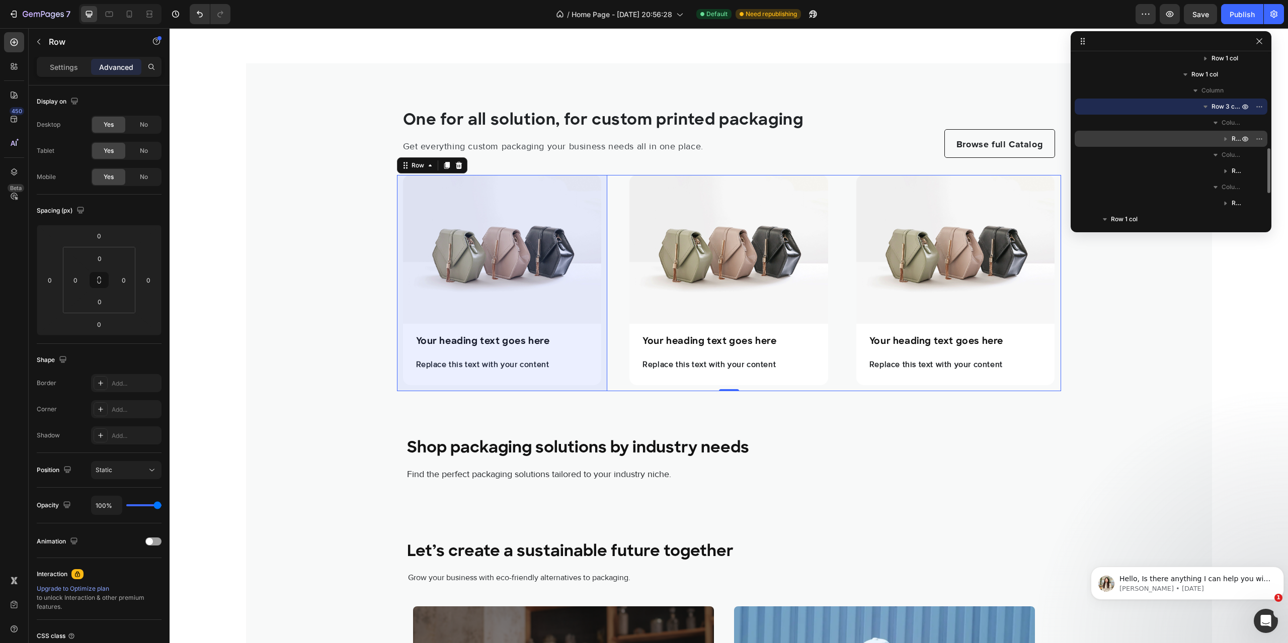
click at [1230, 132] on div "Row 1 col" at bounding box center [1171, 139] width 185 height 16
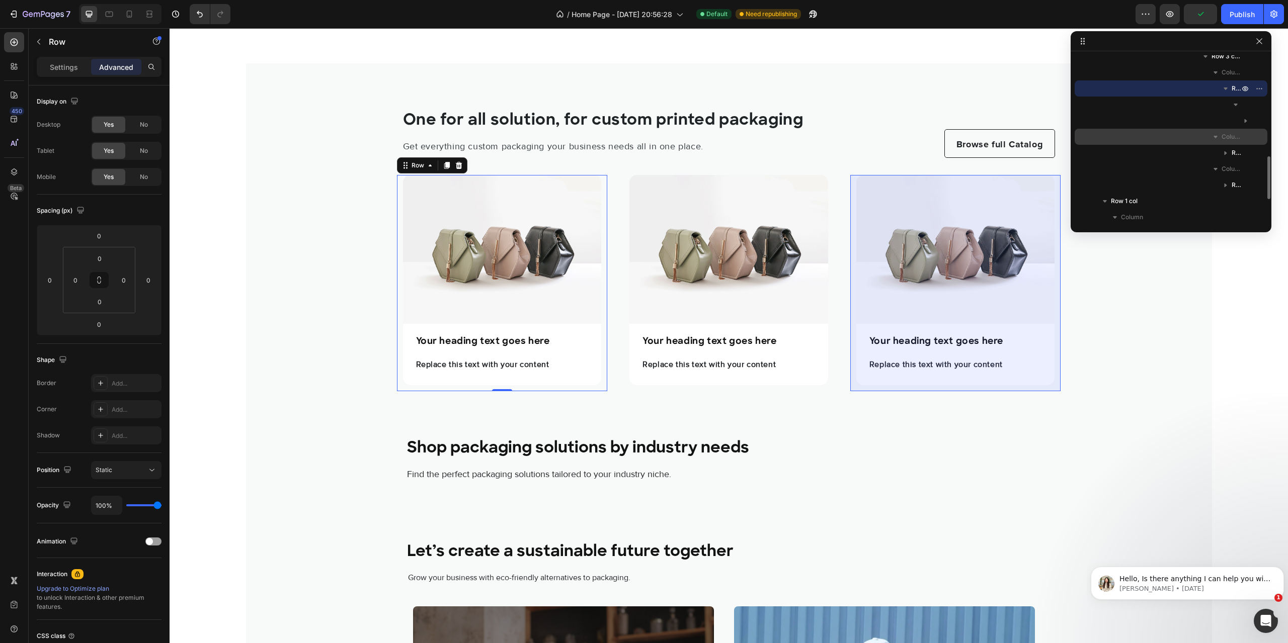
scroll to position [478, 0]
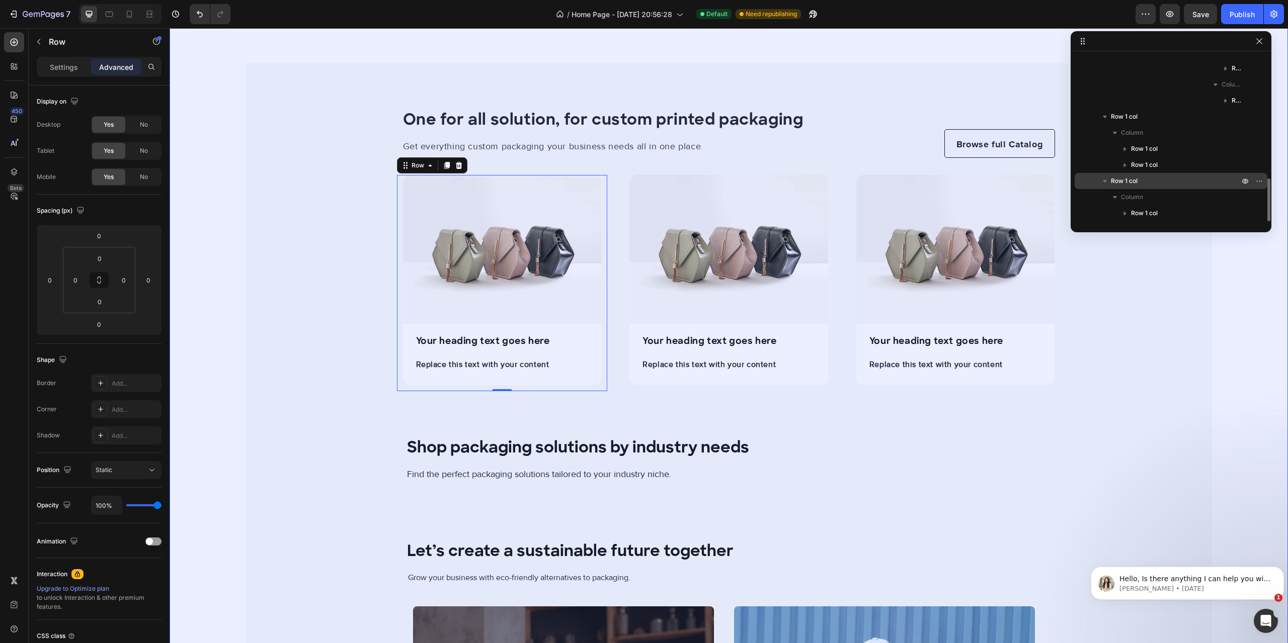
click at [1143, 178] on p "Row 1 col" at bounding box center [1176, 181] width 130 height 10
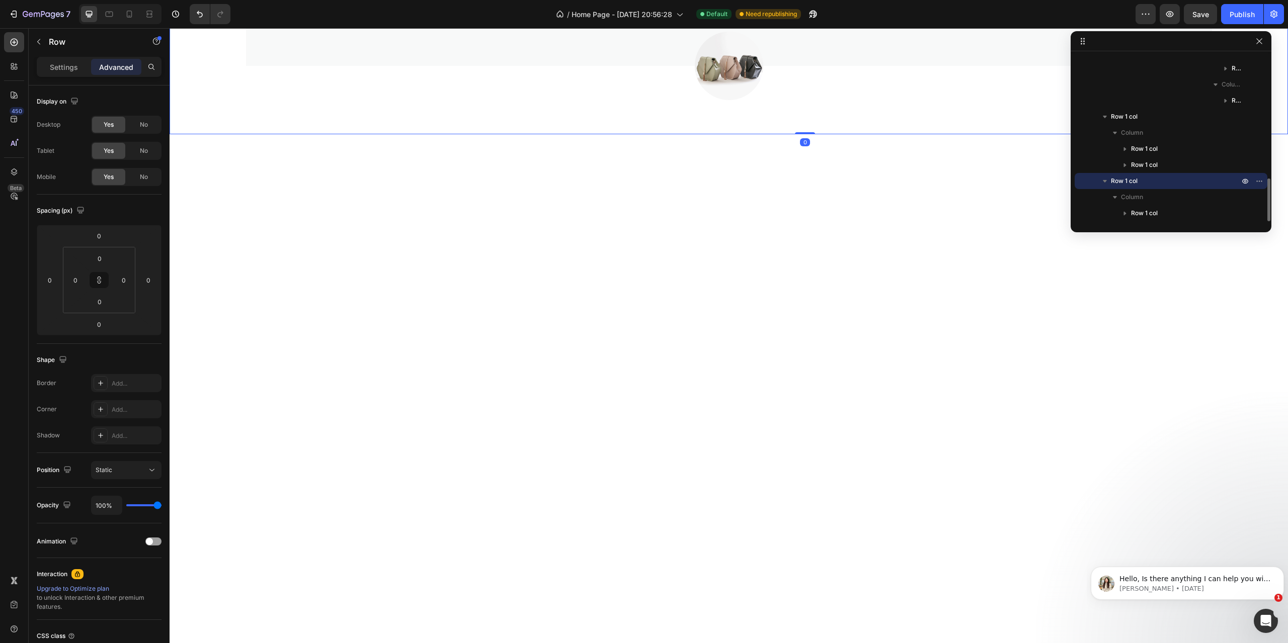
scroll to position [1247, 0]
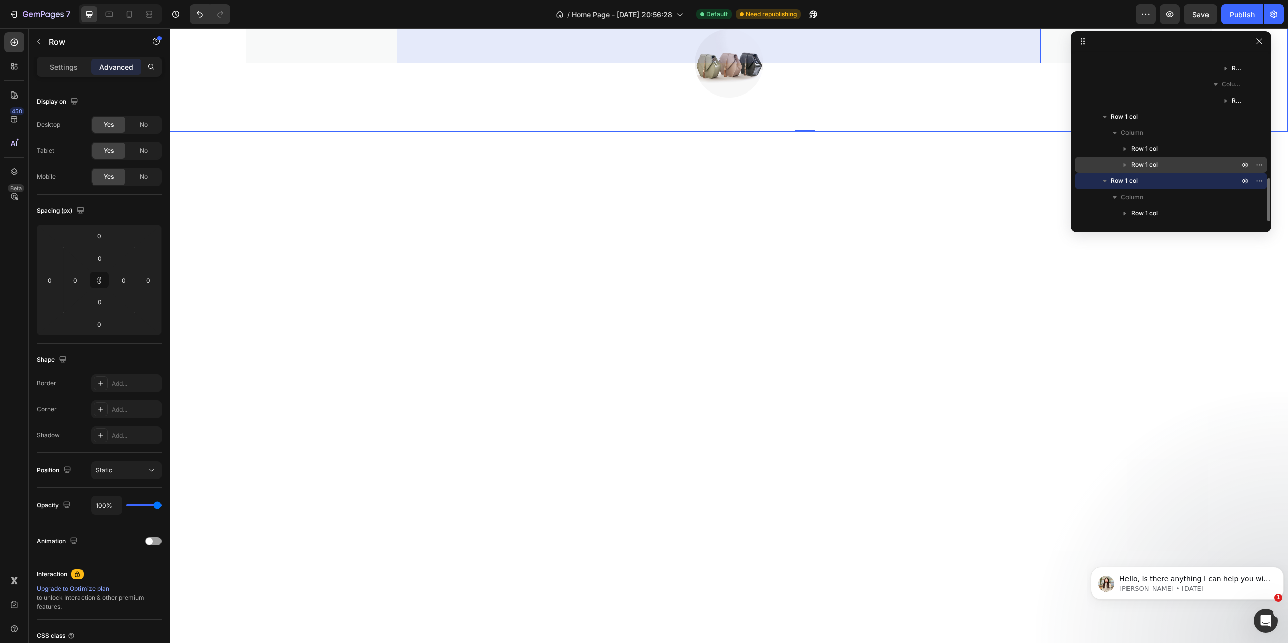
click at [1147, 164] on span "Row 1 col" at bounding box center [1144, 165] width 27 height 10
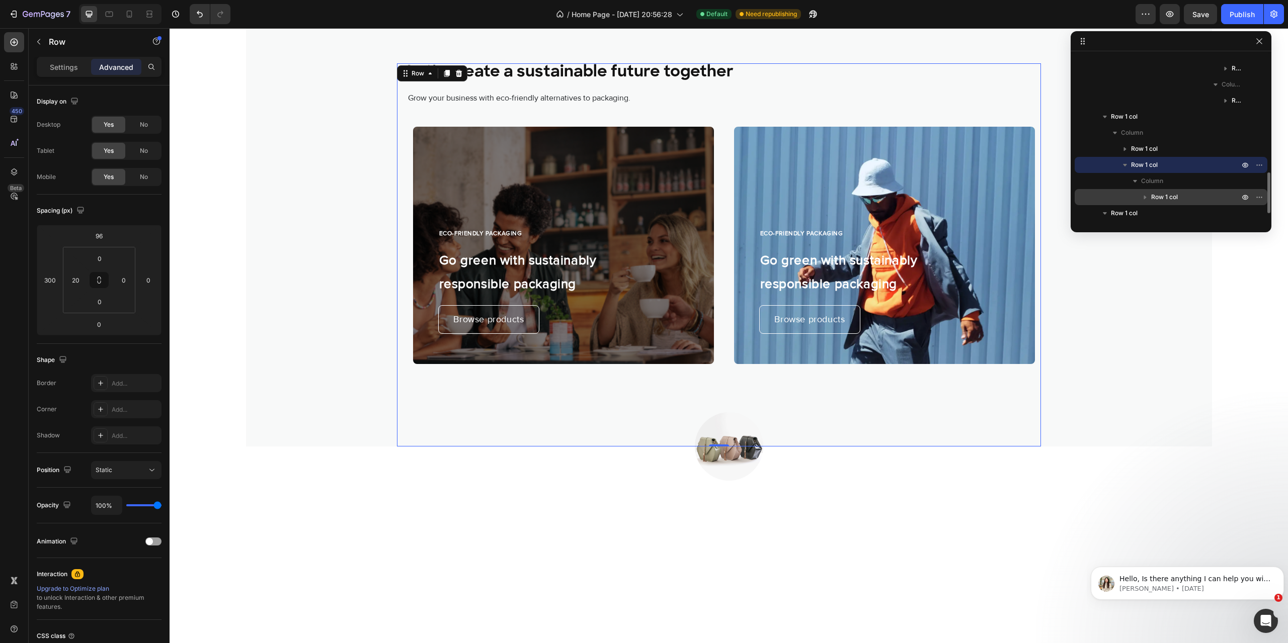
scroll to position [510, 0]
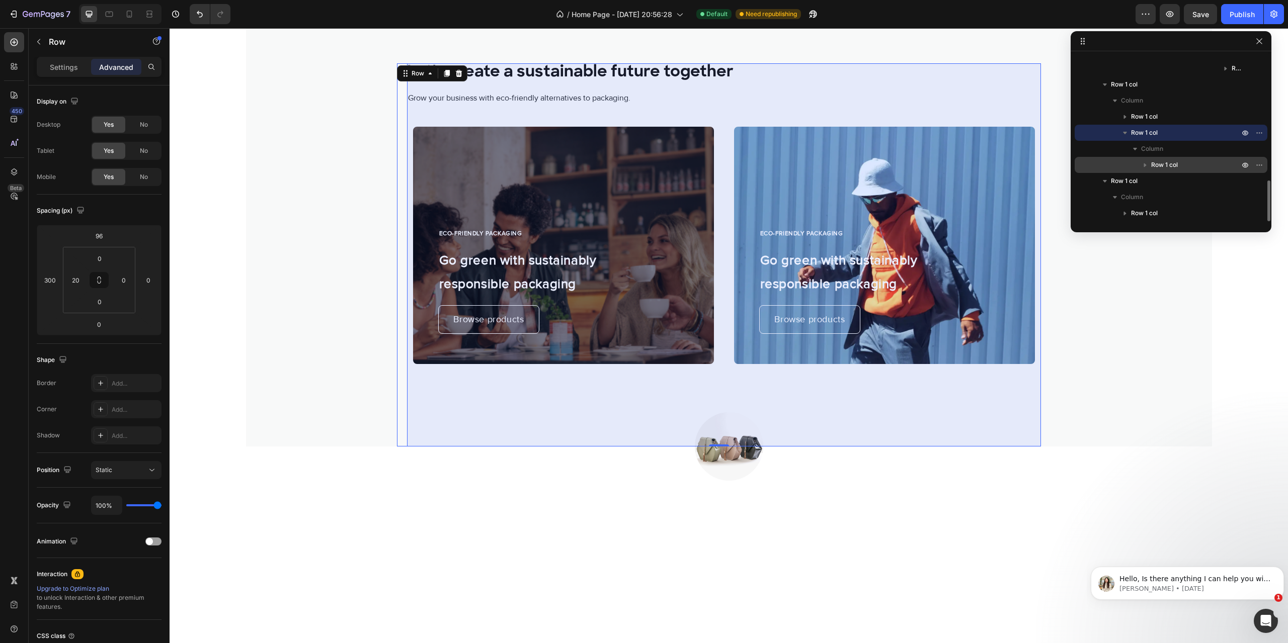
click at [1159, 168] on span "Row 1 col" at bounding box center [1164, 165] width 27 height 10
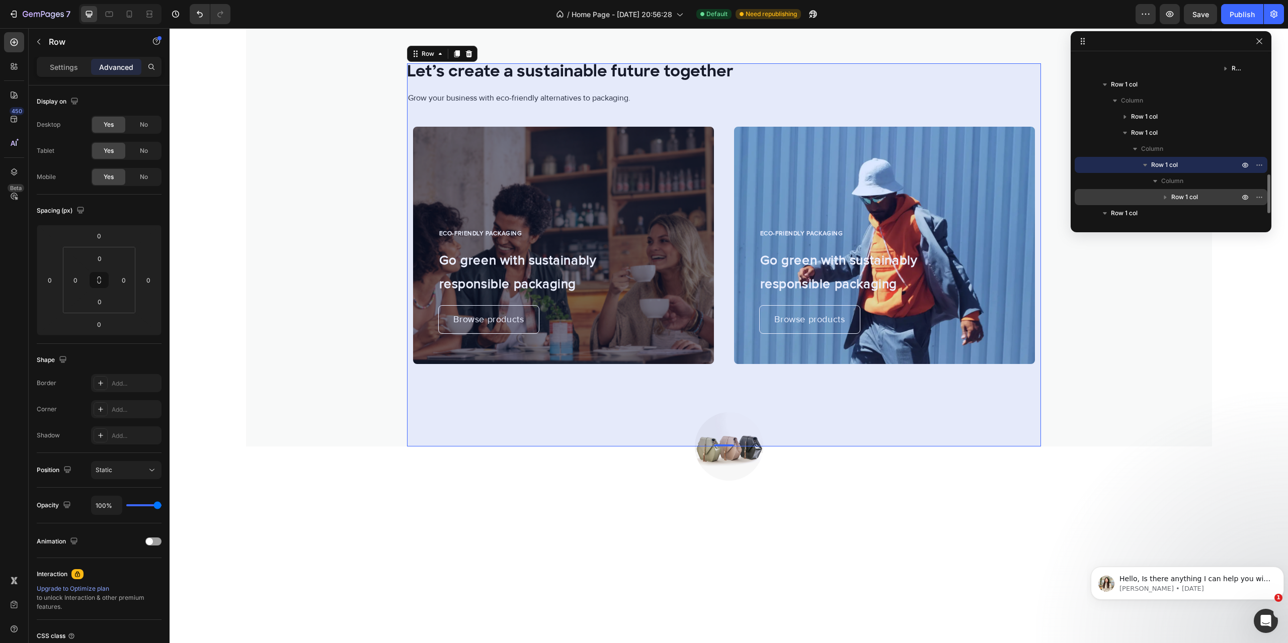
click at [1177, 191] on div "Row 1 col" at bounding box center [1171, 197] width 185 height 16
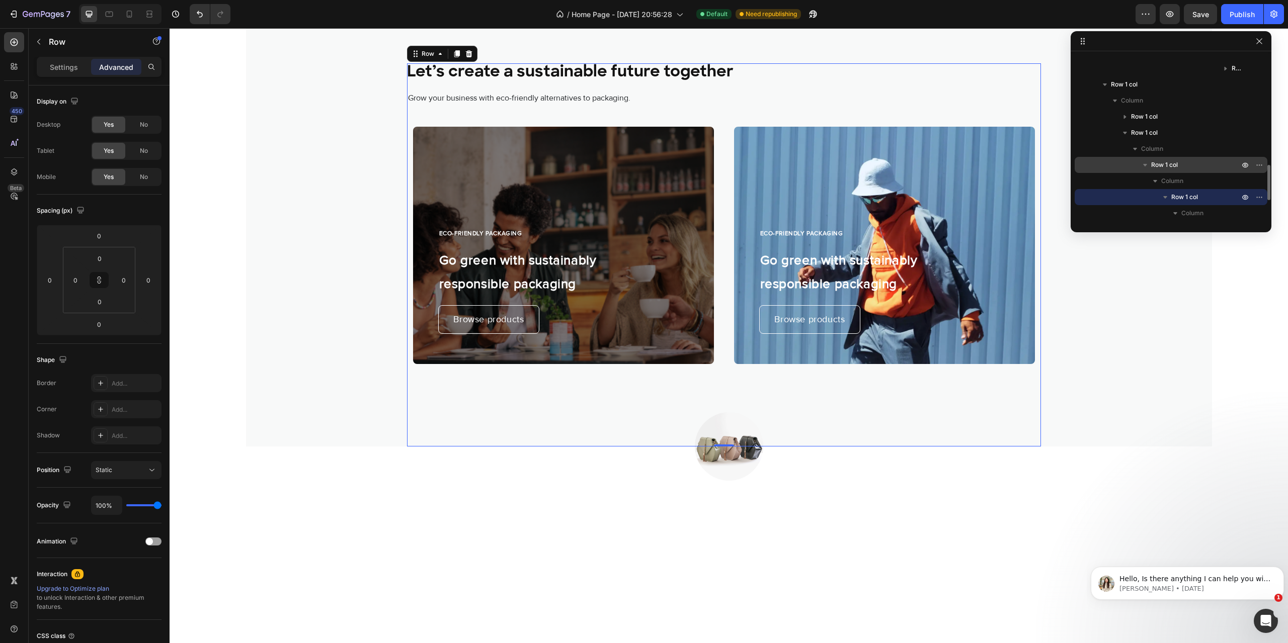
scroll to position [560, 0]
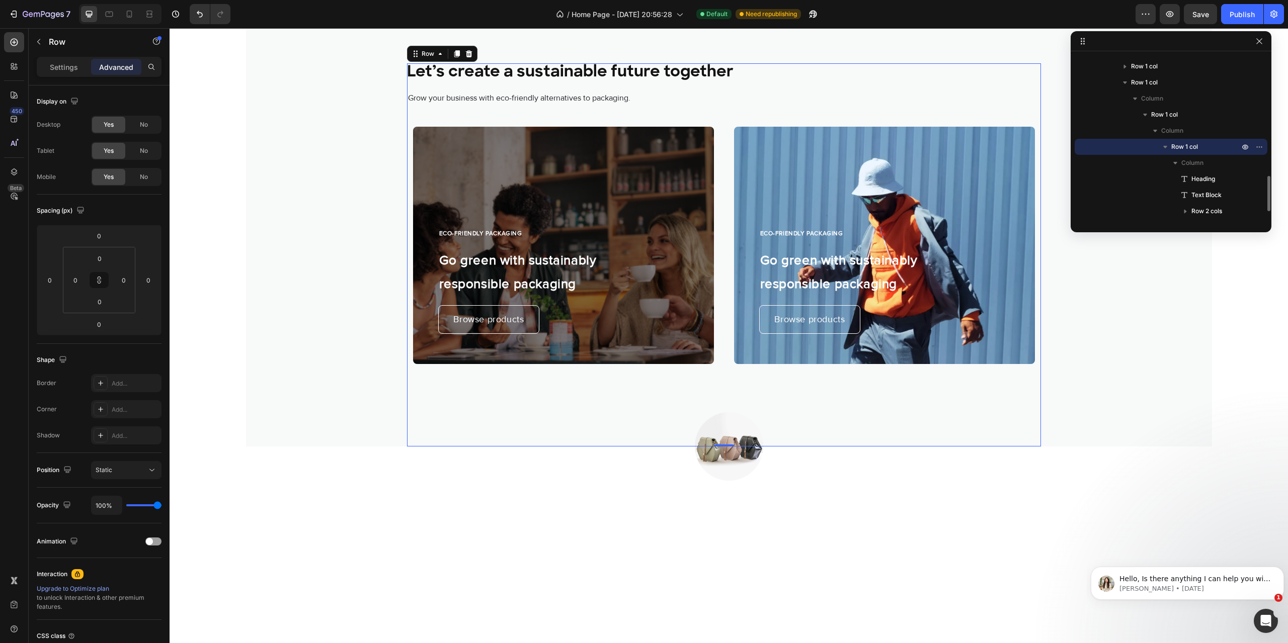
click at [1179, 149] on span "Row 1 col" at bounding box center [1184, 147] width 27 height 10
click at [1166, 146] on icon "button" at bounding box center [1165, 147] width 10 height 10
click at [1174, 166] on icon "button" at bounding box center [1175, 163] width 10 height 10
click at [1175, 165] on icon "button" at bounding box center [1175, 163] width 10 height 10
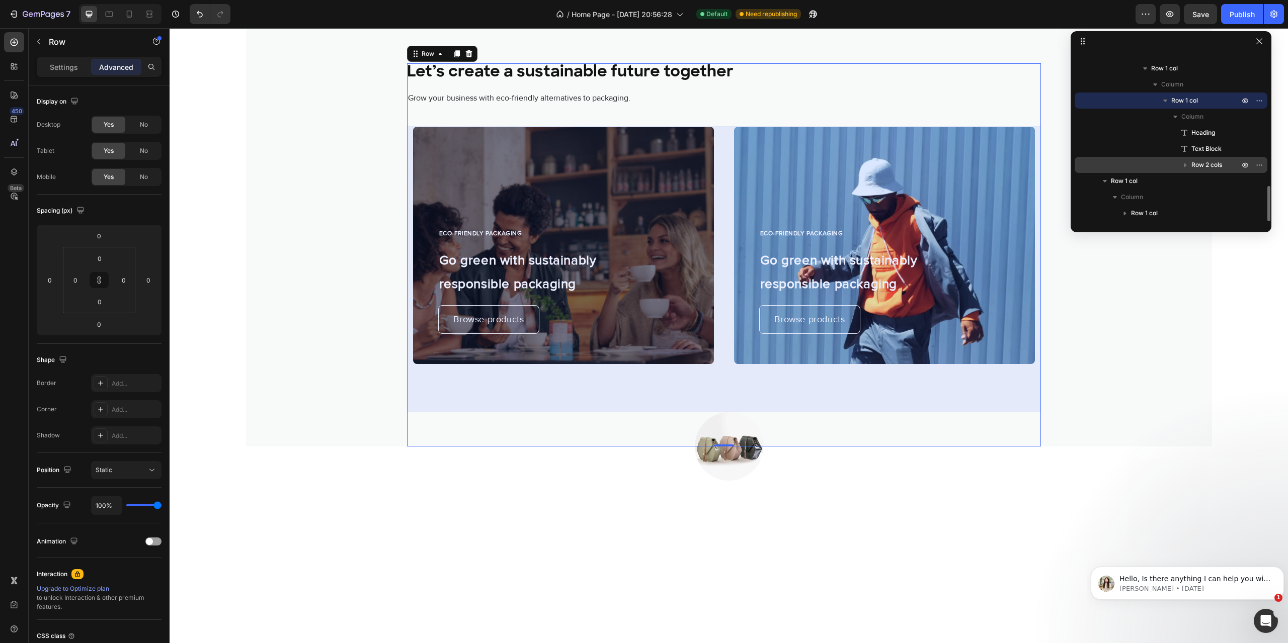
click at [1199, 165] on span "Row 2 cols" at bounding box center [1206, 165] width 31 height 10
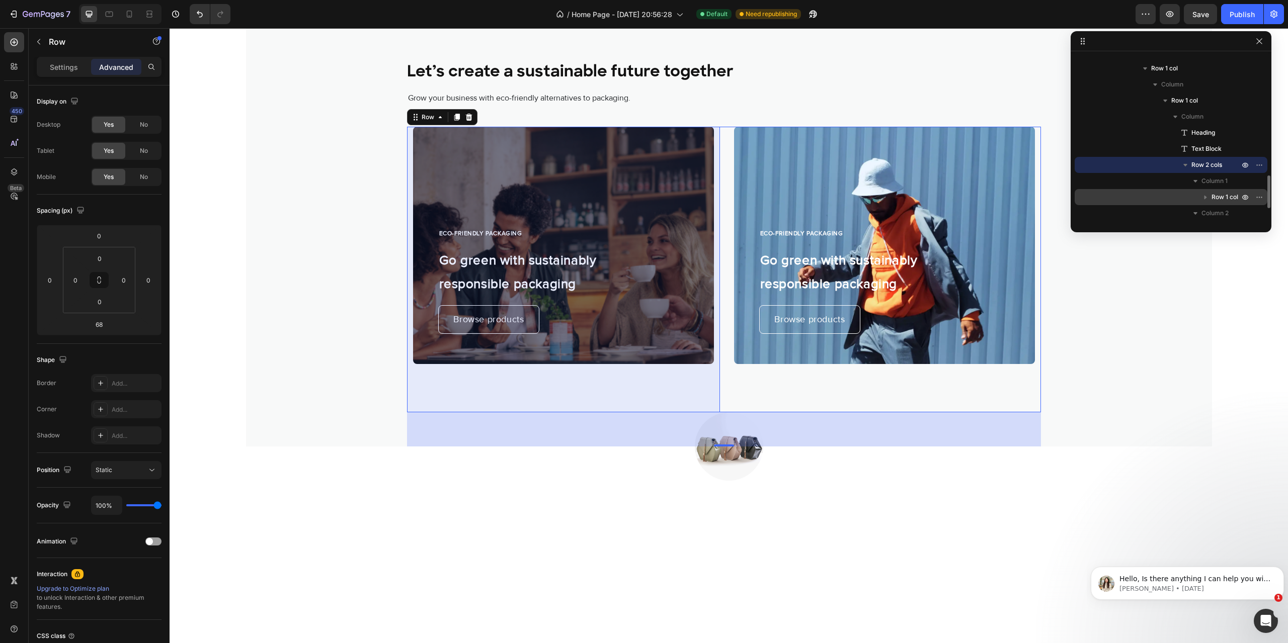
click at [1218, 196] on span "Row 1 col" at bounding box center [1225, 197] width 27 height 10
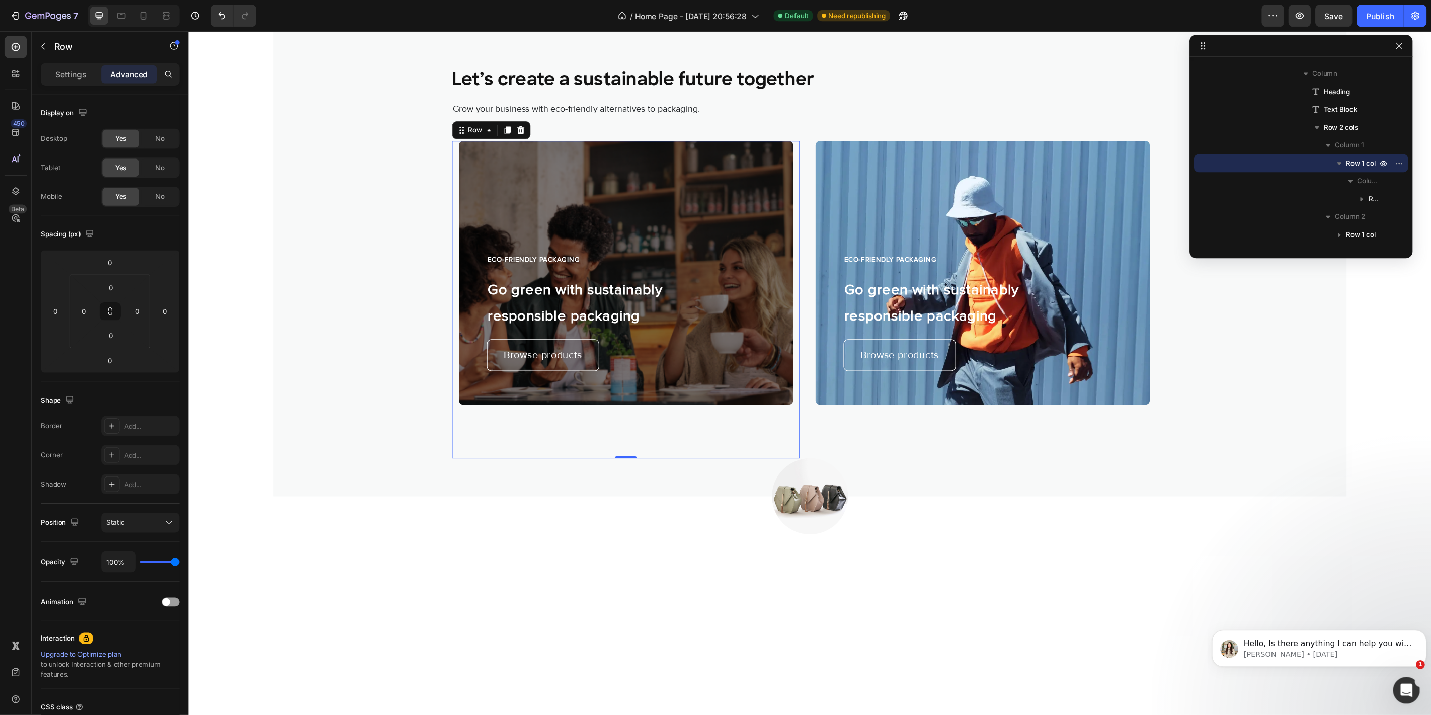
scroll to position [703, 0]
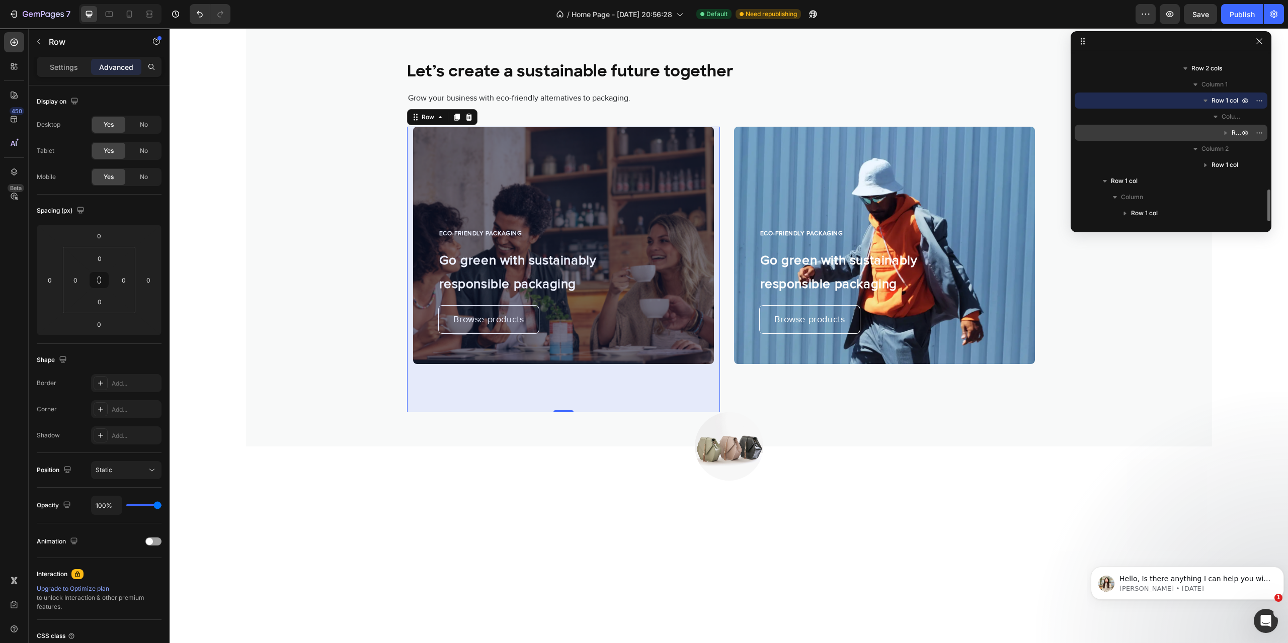
click at [1238, 131] on span "Row 1 col" at bounding box center [1237, 133] width 10 height 10
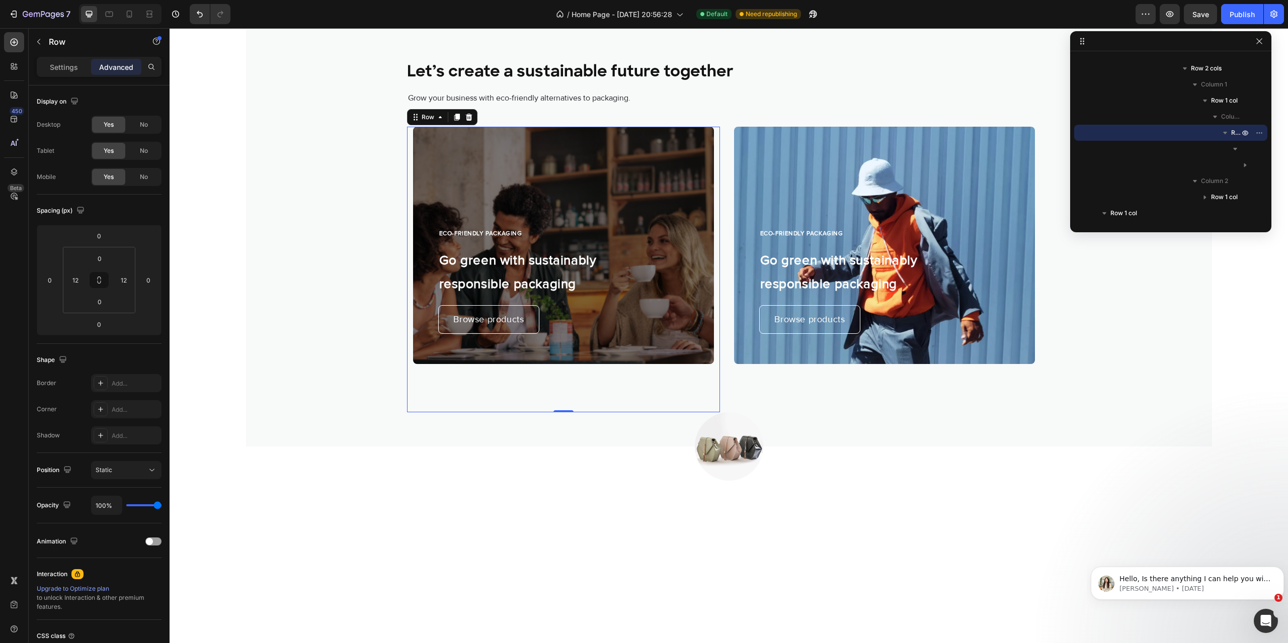
drag, startPoint x: 1269, startPoint y: 154, endPoint x: 1279, endPoint y: 153, distance: 10.2
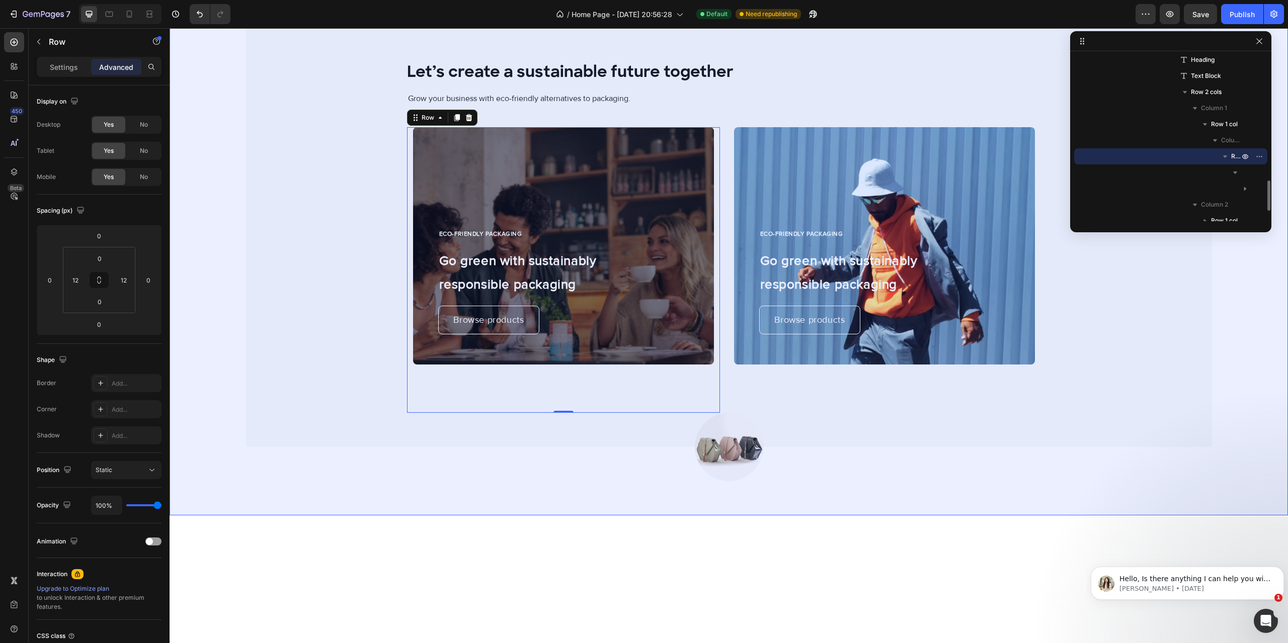
scroll to position [863, 0]
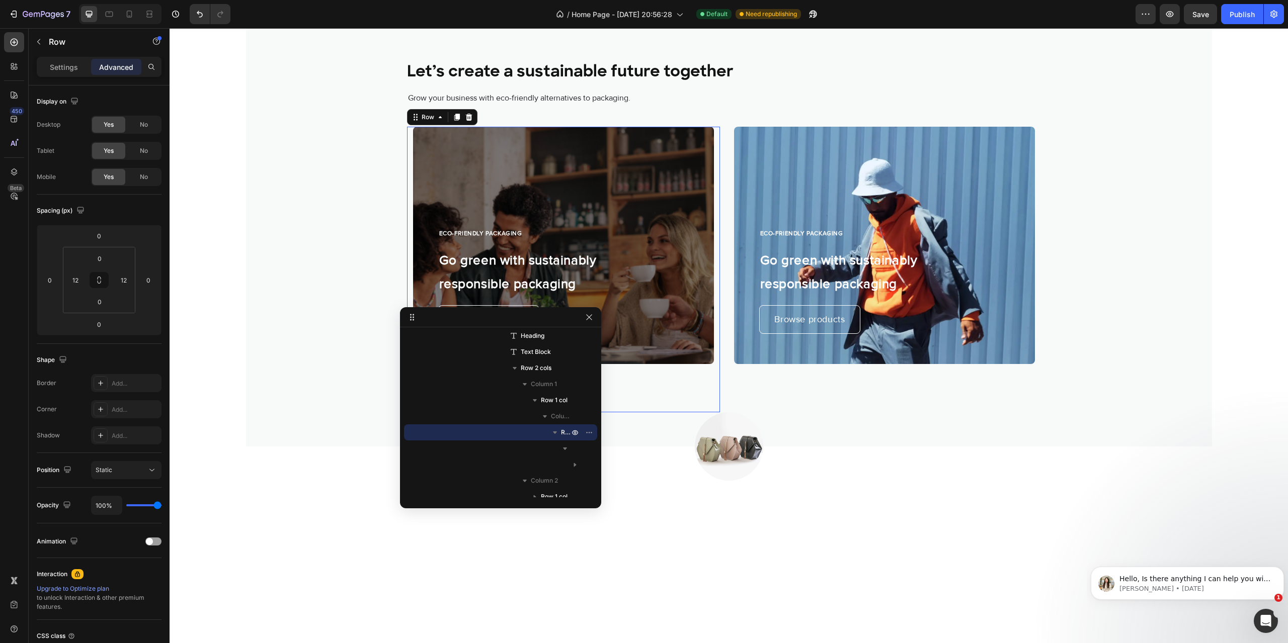
drag, startPoint x: 1186, startPoint y: 40, endPoint x: 375, endPoint y: 340, distance: 864.7
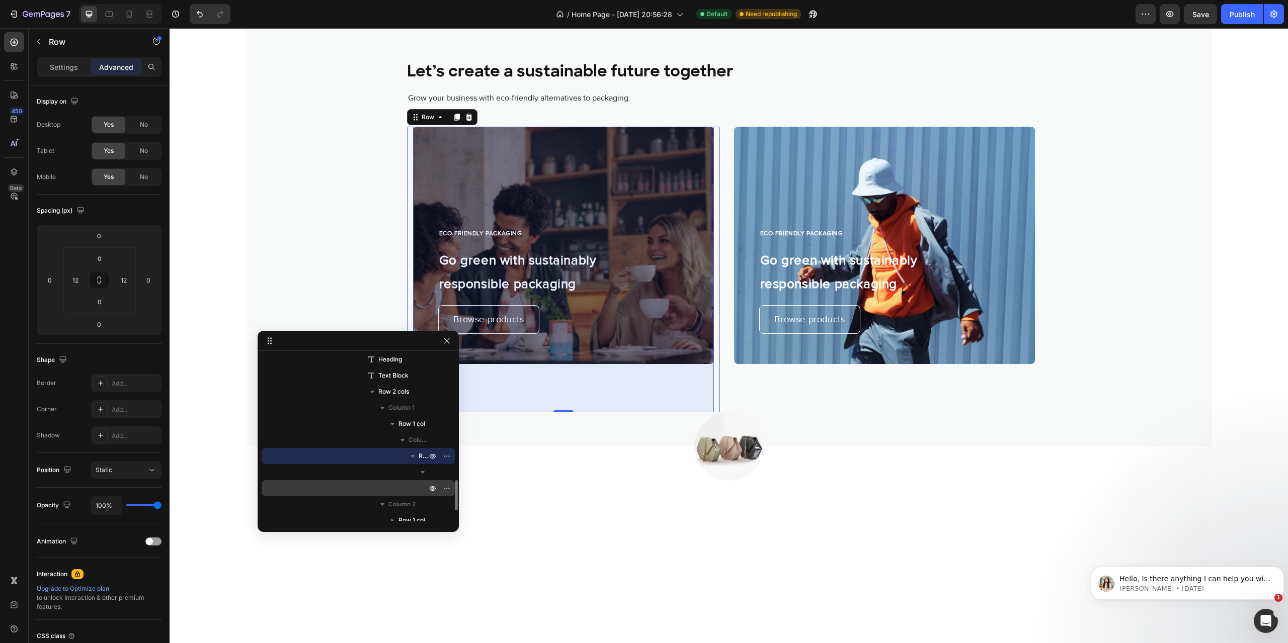
scroll to position [736, 0]
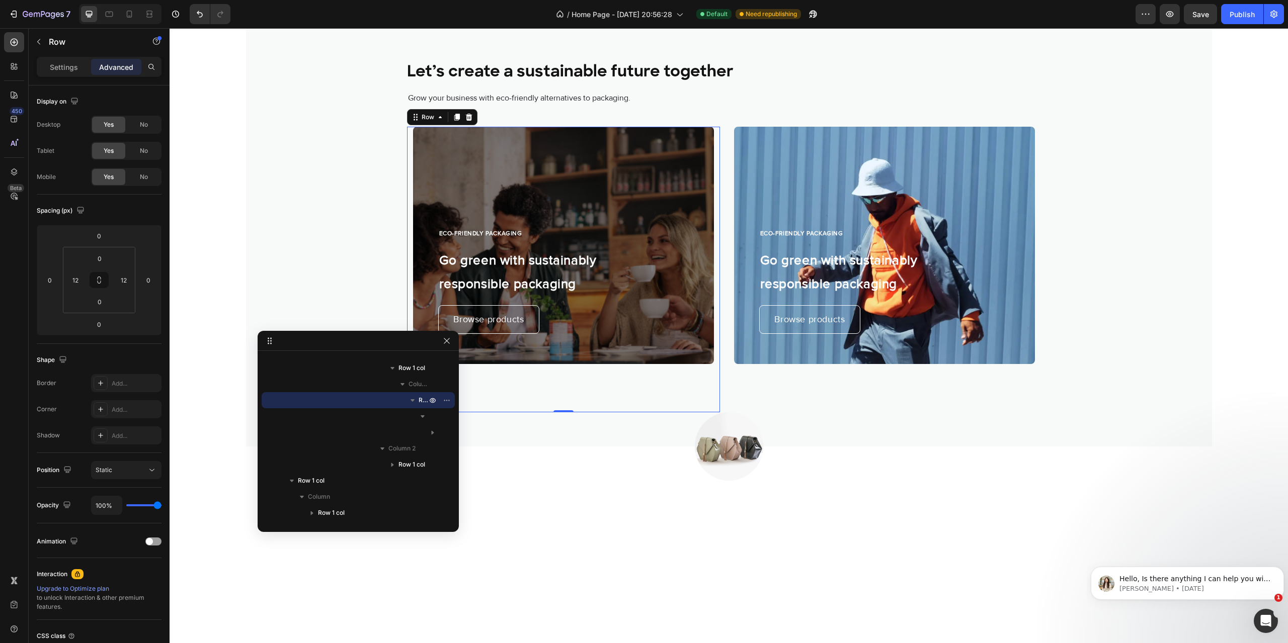
drag, startPoint x: 289, startPoint y: 387, endPoint x: 306, endPoint y: 393, distance: 18.1
click at [447, 401] on icon "button" at bounding box center [446, 400] width 1 height 1
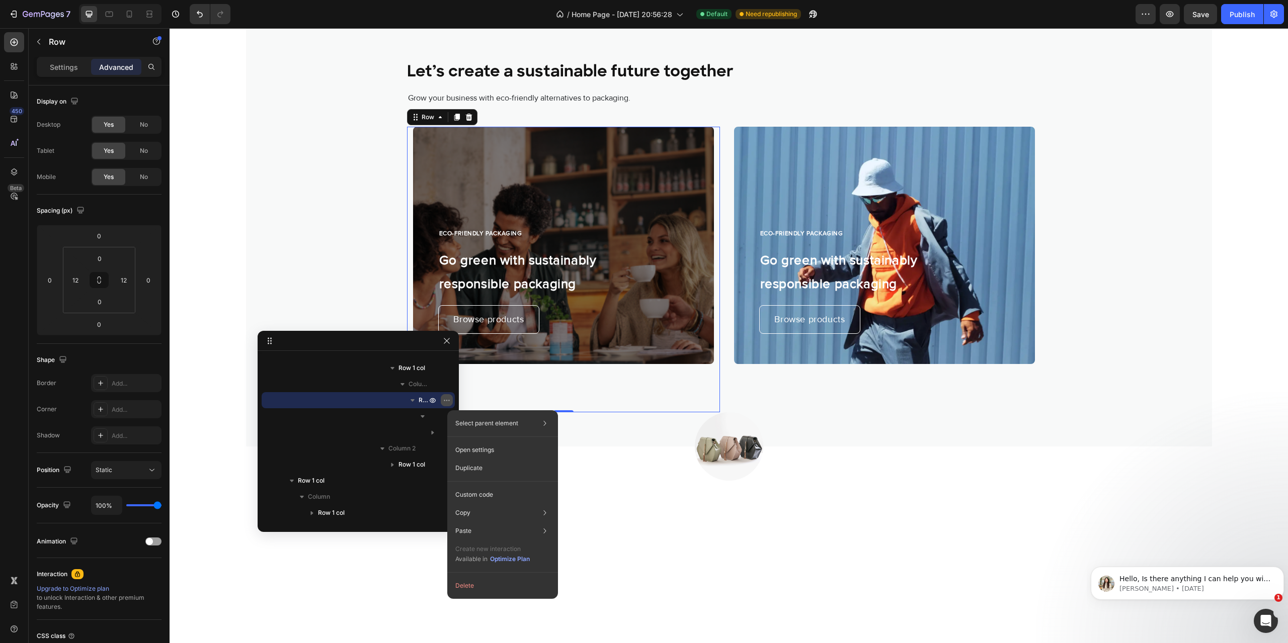
click at [449, 401] on icon "button" at bounding box center [448, 400] width 1 height 1
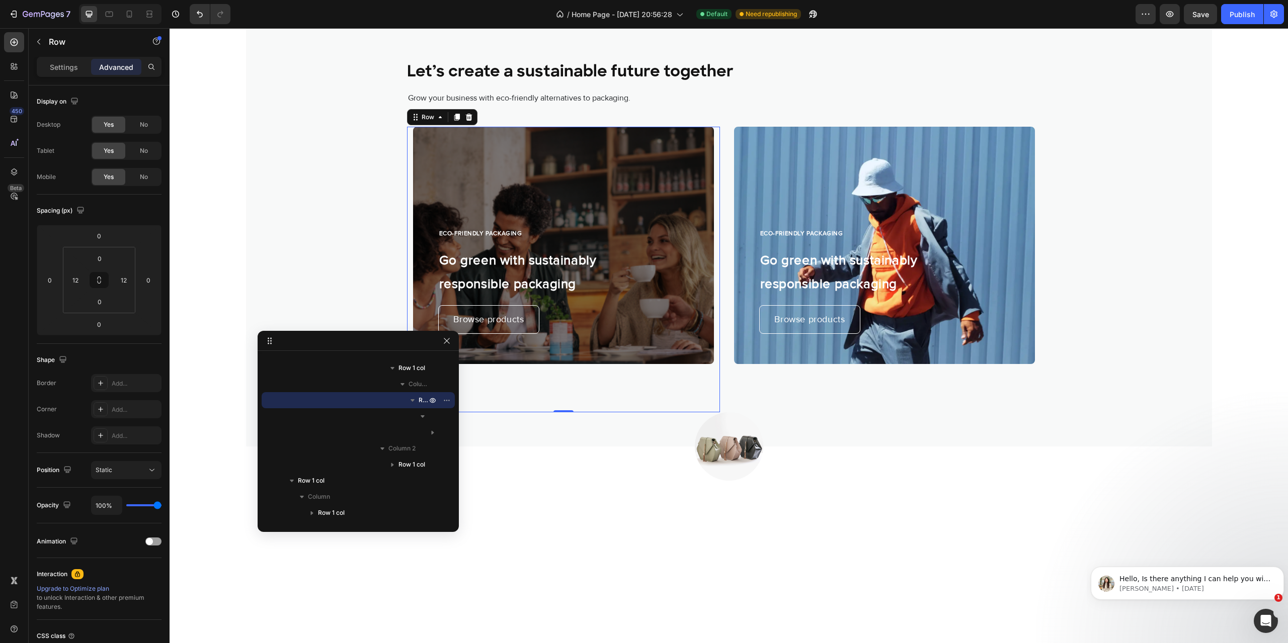
drag, startPoint x: 259, startPoint y: 420, endPoint x: 220, endPoint y: 413, distance: 38.8
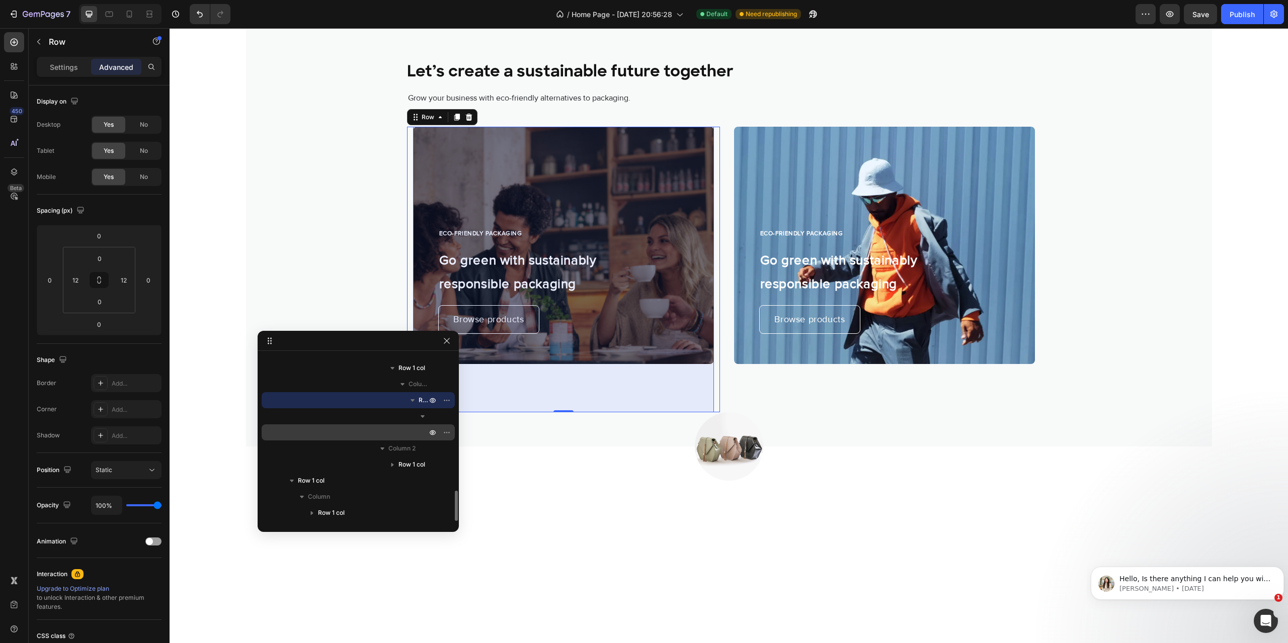
click at [413, 432] on div "Row 1 col" at bounding box center [358, 433] width 185 height 16
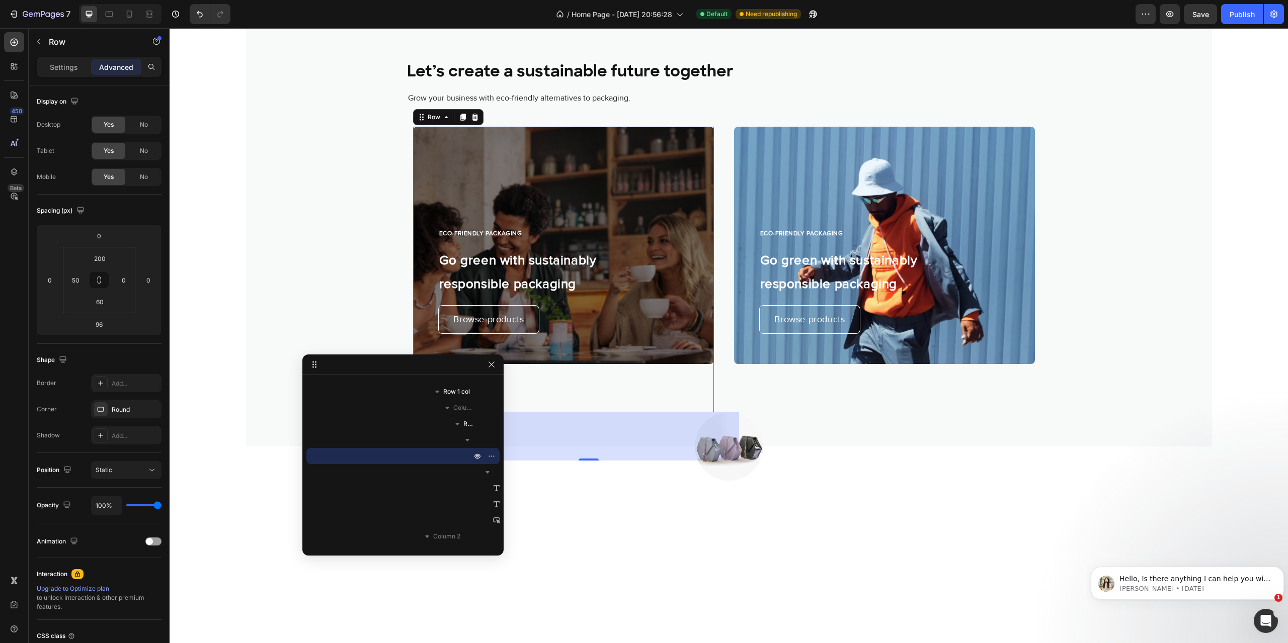
drag, startPoint x: 375, startPoint y: 346, endPoint x: 292, endPoint y: 349, distance: 82.6
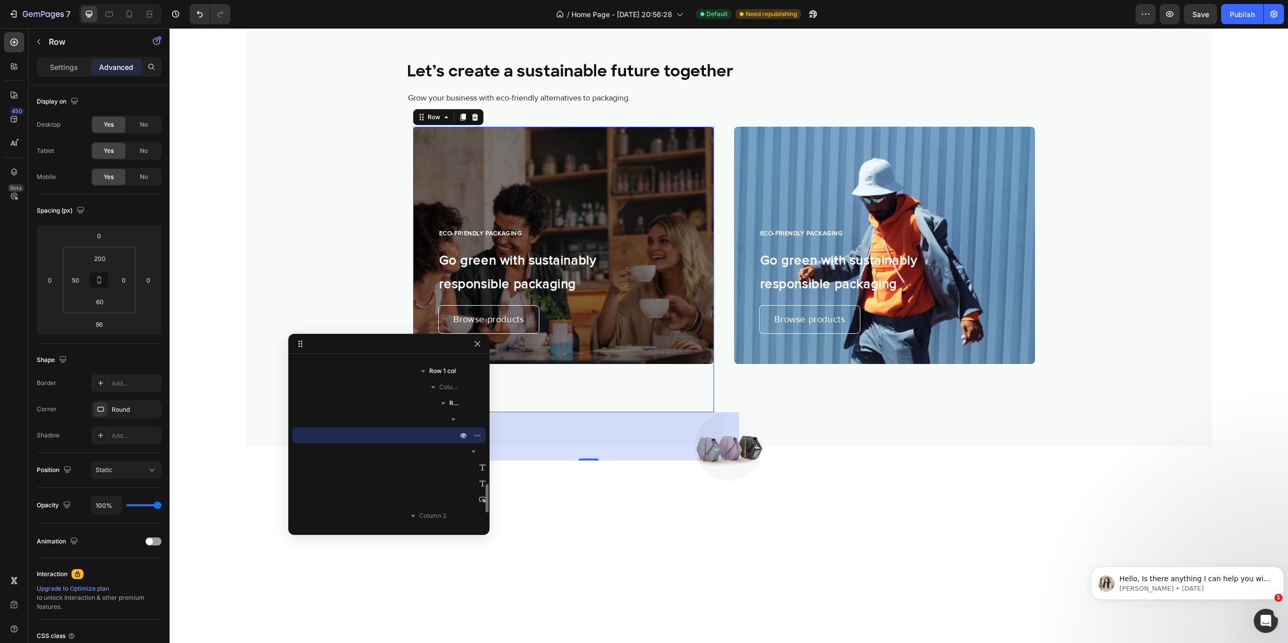
click at [438, 434] on div "Row 1 col" at bounding box center [388, 436] width 185 height 16
click at [447, 439] on div "Row 1 col" at bounding box center [388, 436] width 185 height 16
click at [448, 434] on div "Row 1 col" at bounding box center [388, 436] width 185 height 16
click at [443, 434] on div "Row 1 col" at bounding box center [388, 436] width 185 height 16
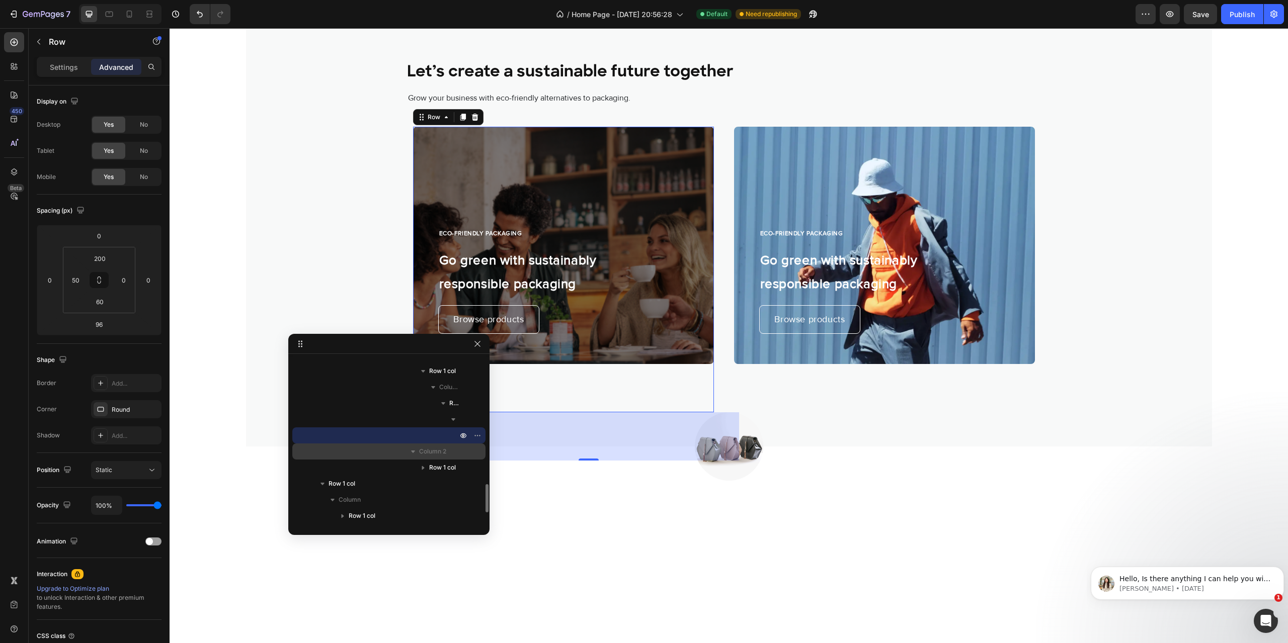
click at [440, 450] on span "Column 2" at bounding box center [432, 452] width 27 height 10
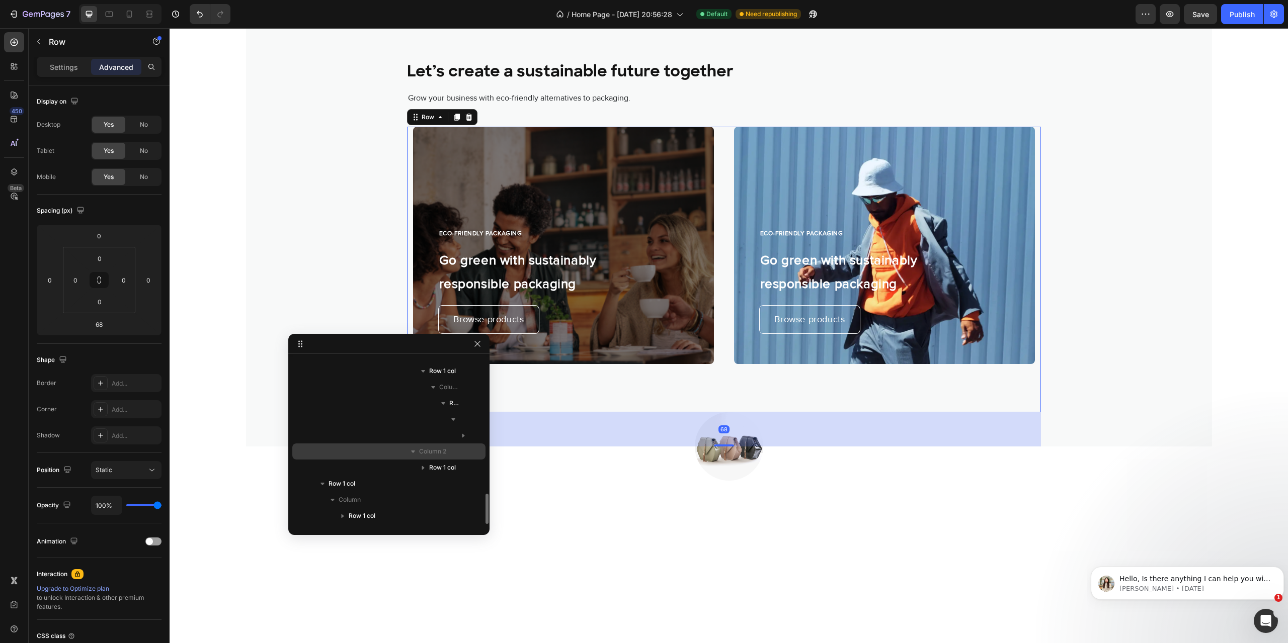
click at [449, 452] on p "Column 2" at bounding box center [439, 452] width 40 height 10
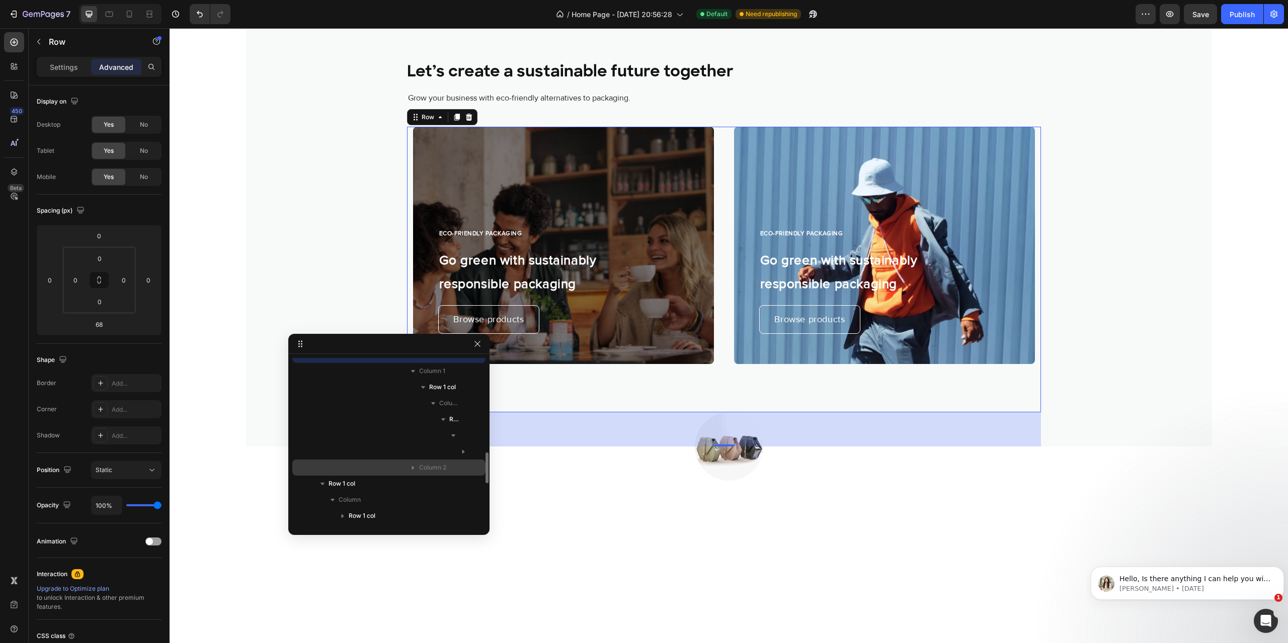
scroll to position [685, 0]
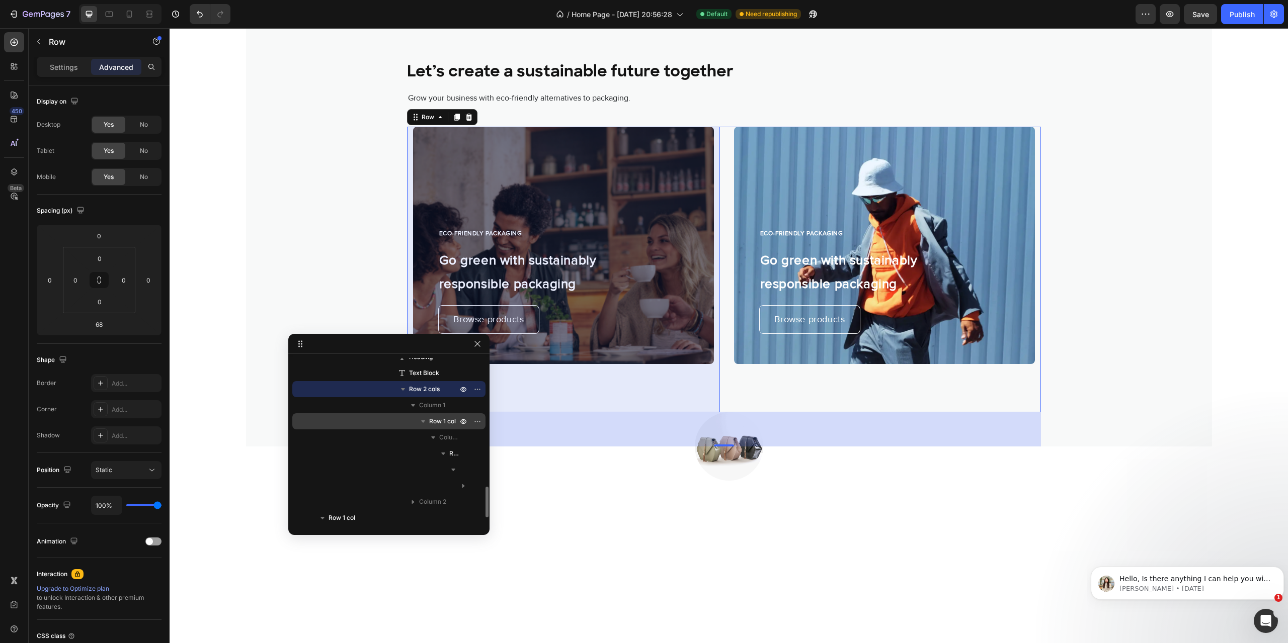
click at [439, 426] on span "Row 1 col" at bounding box center [442, 422] width 27 height 10
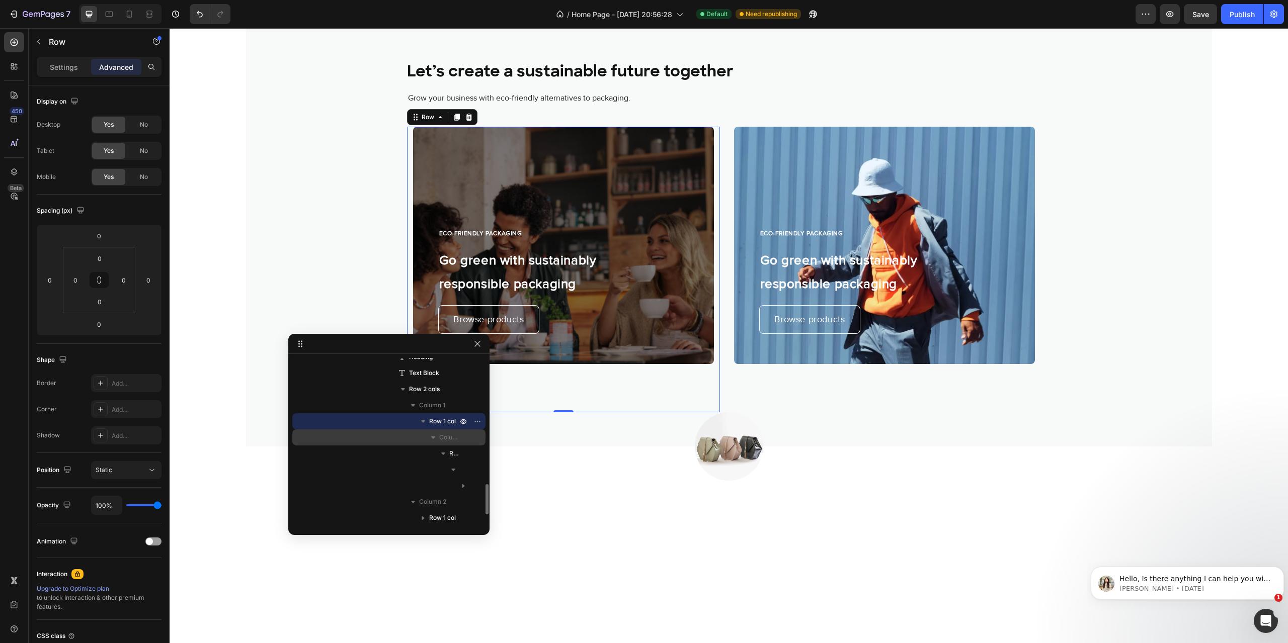
click at [448, 438] on span "Column" at bounding box center [449, 438] width 20 height 10
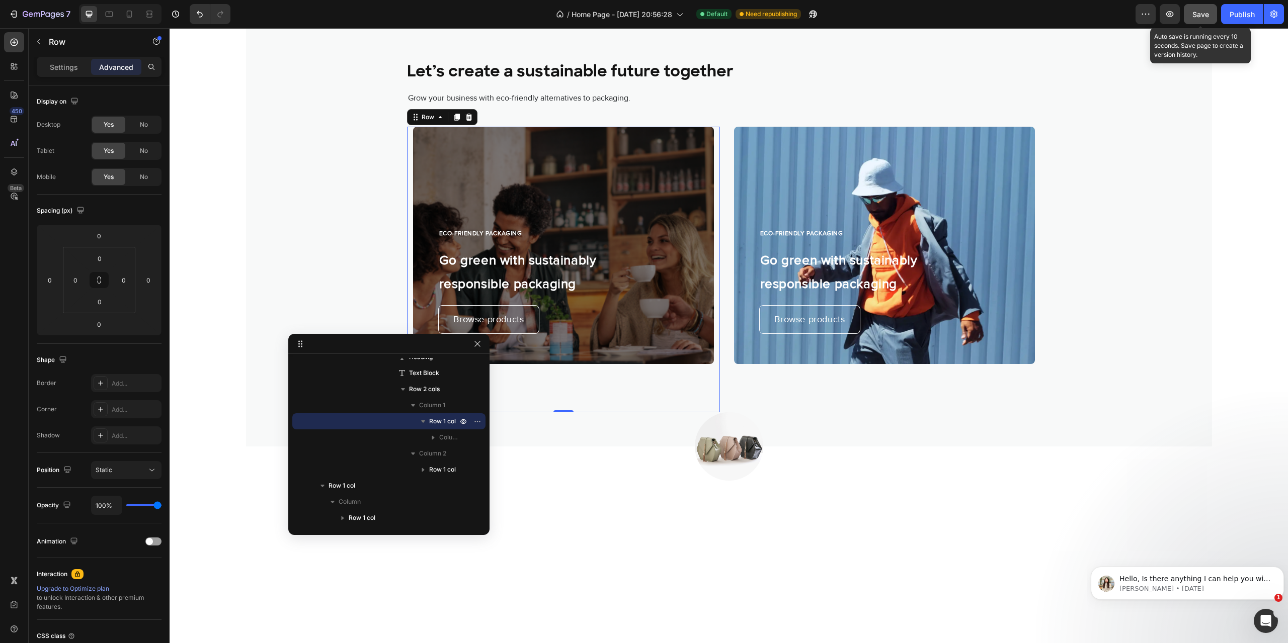
click at [1202, 14] on span "Save" at bounding box center [1200, 14] width 17 height 9
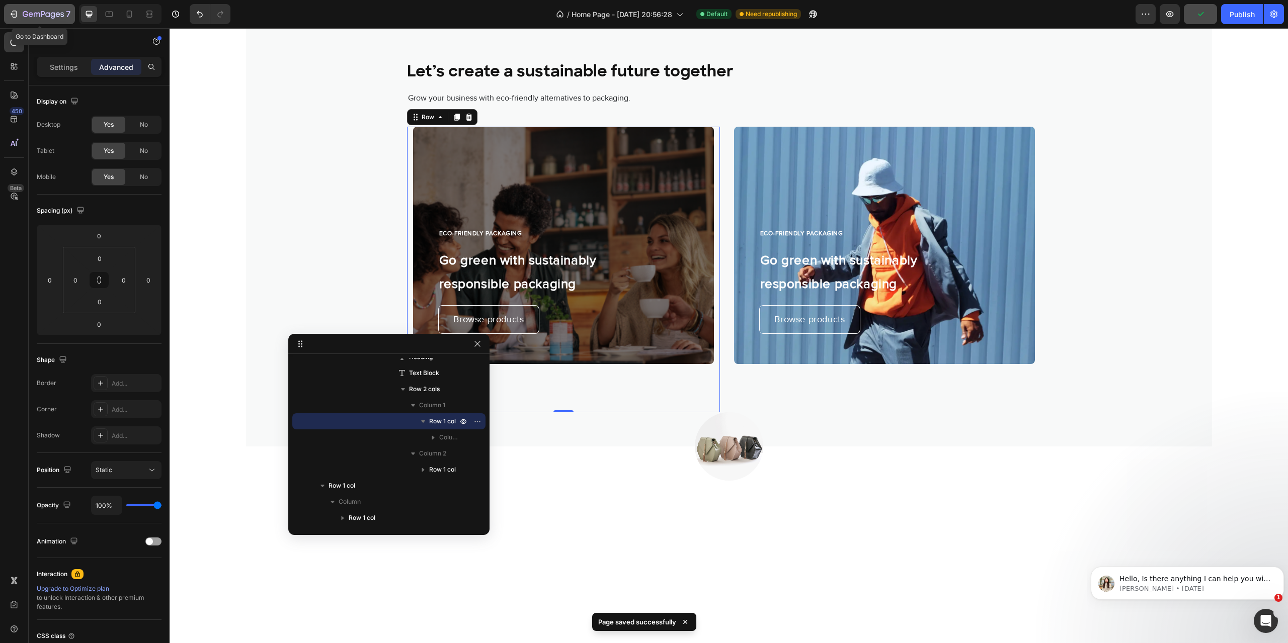
click at [45, 17] on icon "button" at bounding box center [43, 15] width 41 height 9
click at [1251, 20] on button "Publish" at bounding box center [1242, 14] width 42 height 20
